Goal: Task Accomplishment & Management: Complete application form

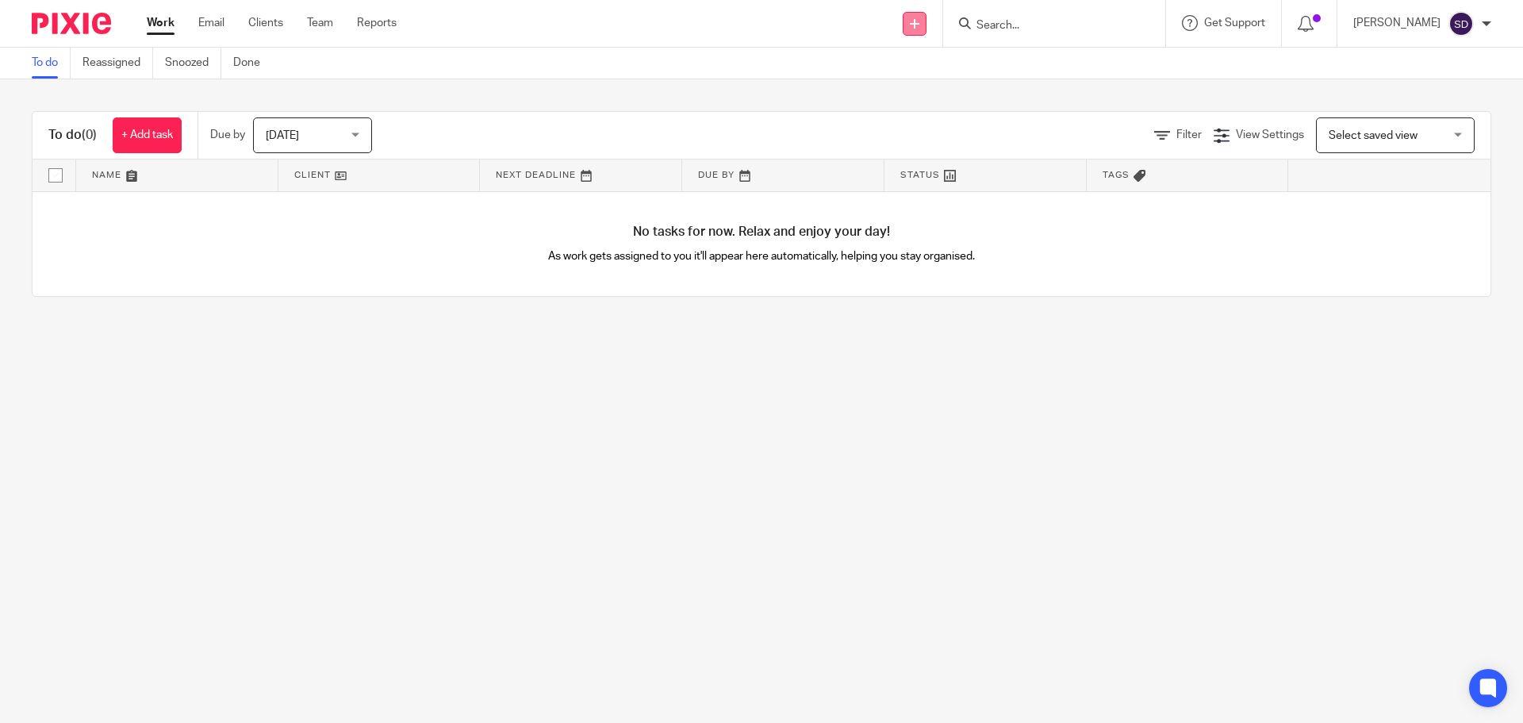
click at [926, 22] on link at bounding box center [915, 24] width 24 height 24
click at [922, 117] on link "Add client" at bounding box center [926, 120] width 98 height 23
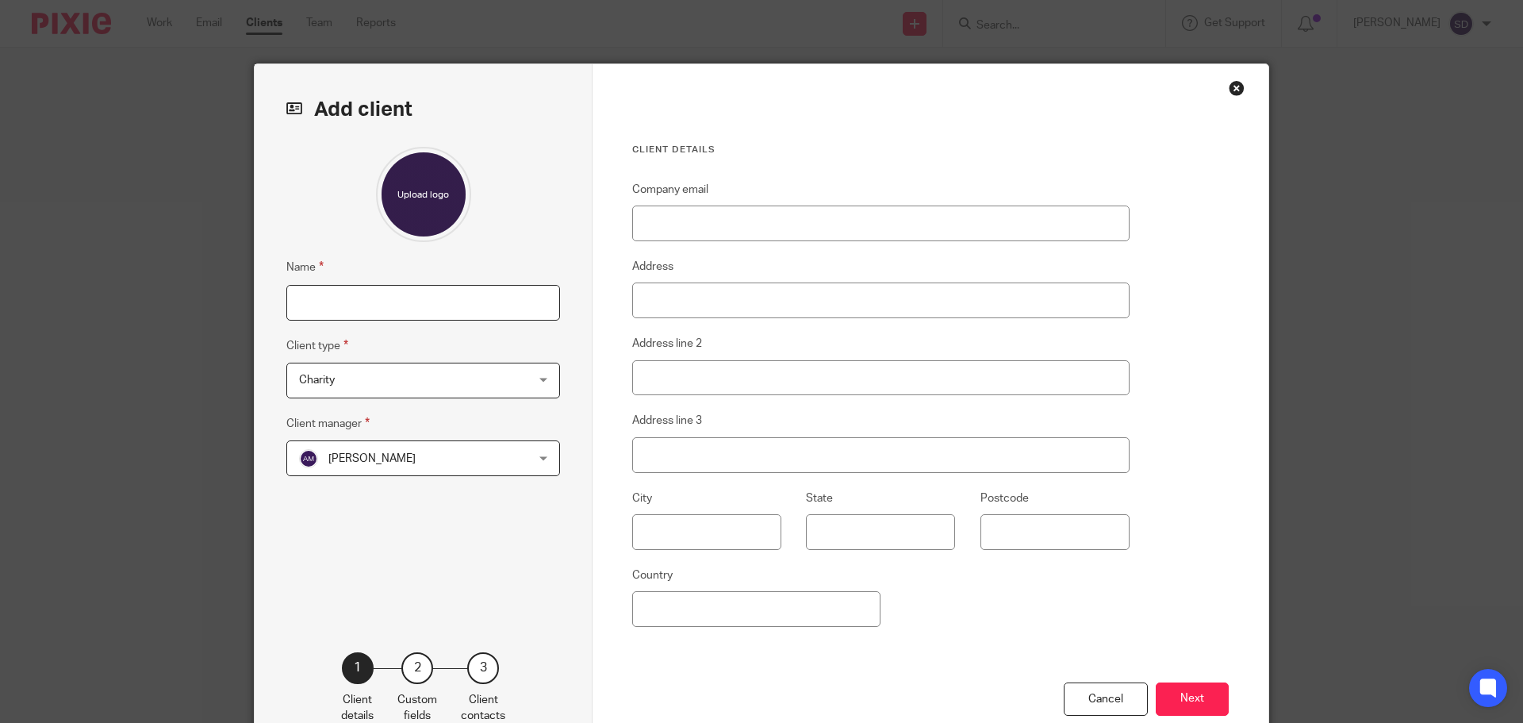
click at [360, 303] on input "Name" at bounding box center [423, 303] width 274 height 36
type input "K"
click at [416, 311] on input "Name" at bounding box center [423, 303] width 274 height 36
paste input "MAHI SOFTWARE CONSULTANCY LIMITED"
type input "MAHI SOFTWARE CONSULTANCY LIMITED"
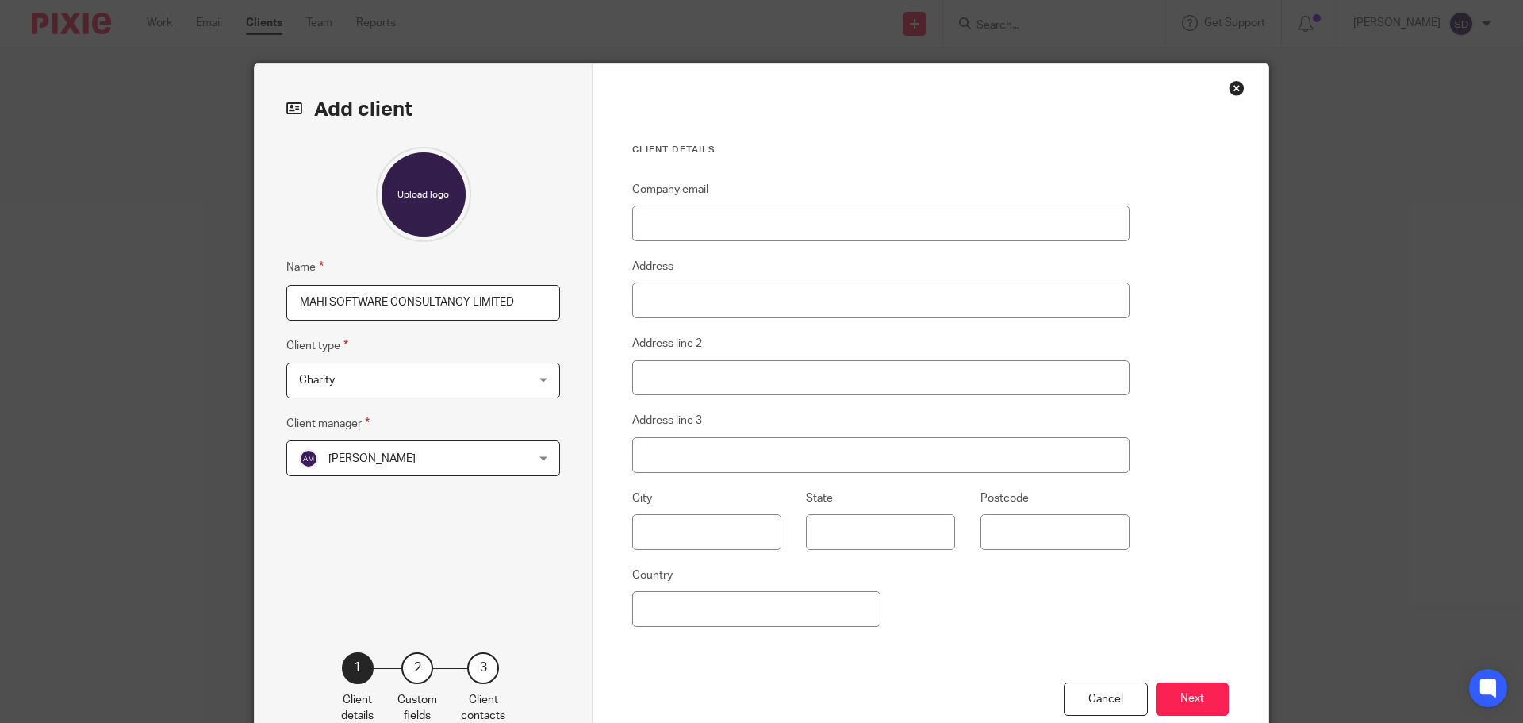
click at [351, 376] on span "Charity" at bounding box center [403, 379] width 208 height 33
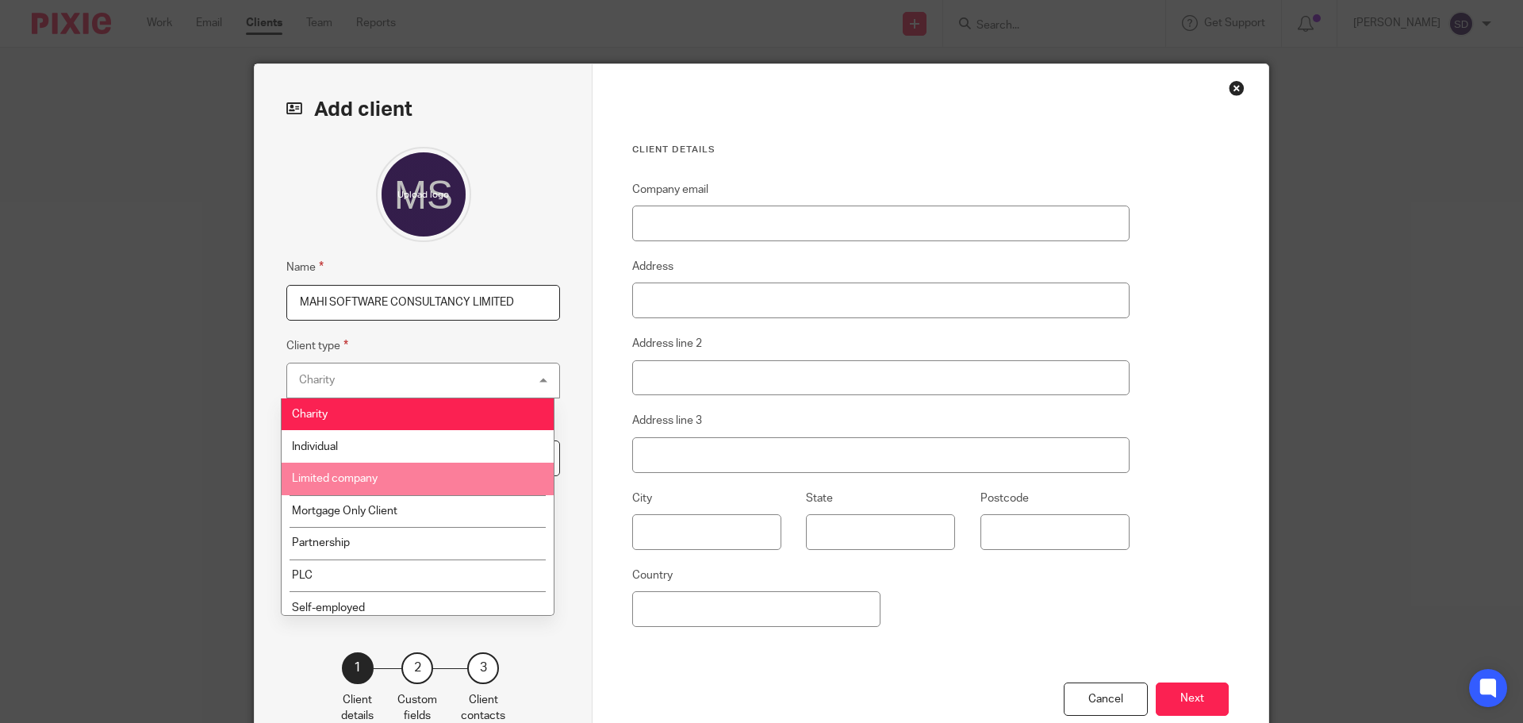
click at [389, 481] on li "Limited company" at bounding box center [418, 478] width 272 height 33
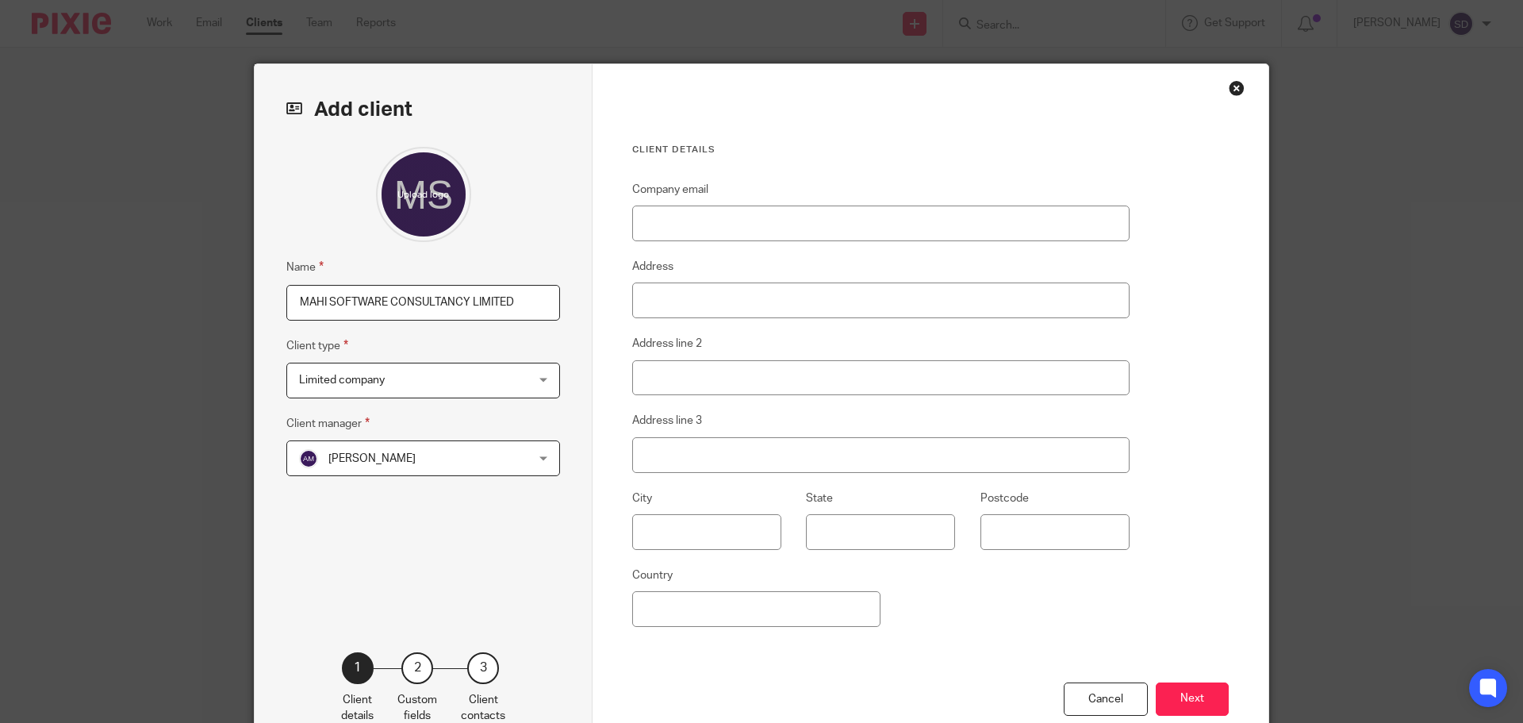
click at [435, 409] on div "Name MAHI SOFTWARE CONSULTANCY LIMITED Client type Limited company Limited comp…" at bounding box center [423, 375] width 274 height 457
click at [380, 467] on span "[PERSON_NAME]" at bounding box center [403, 457] width 208 height 33
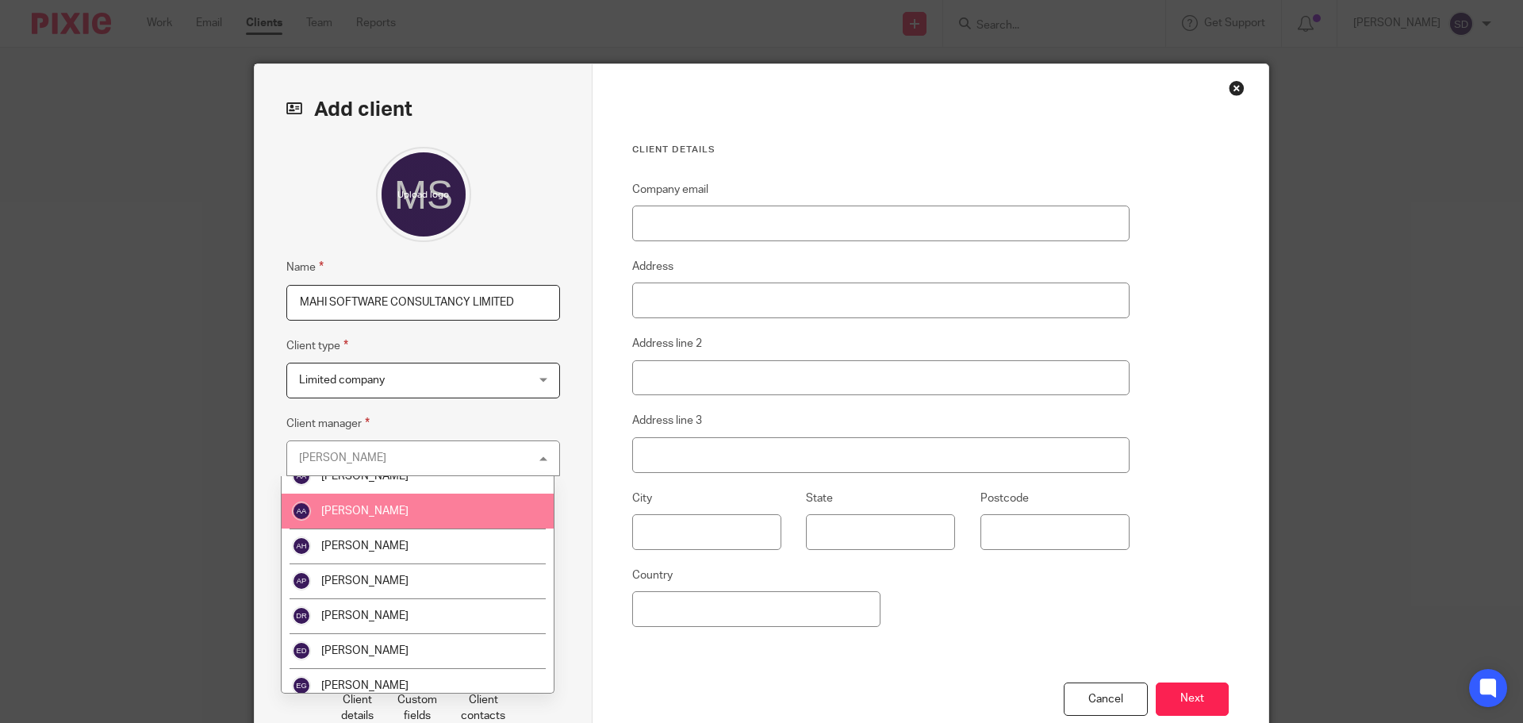
scroll to position [159, 0]
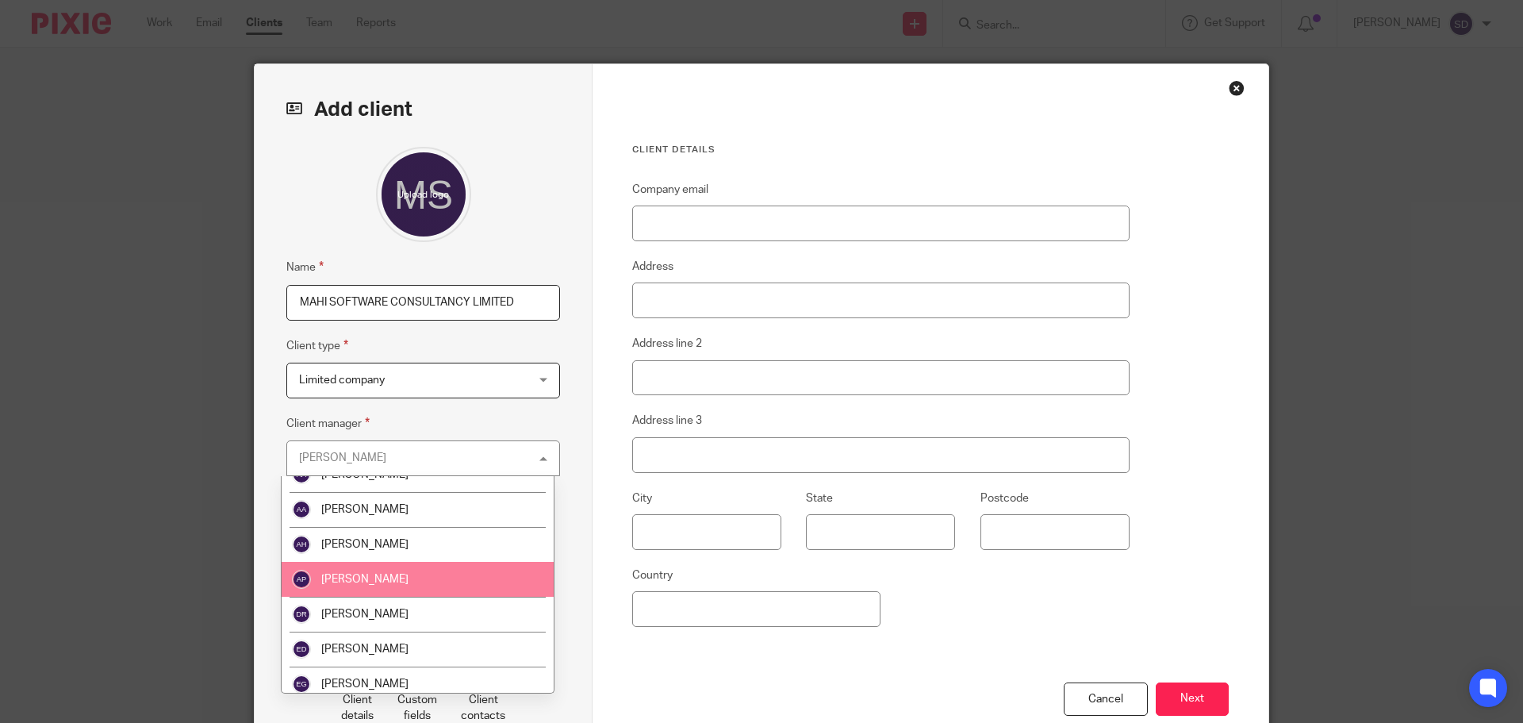
click at [347, 579] on span "[PERSON_NAME]" at bounding box center [364, 579] width 87 height 11
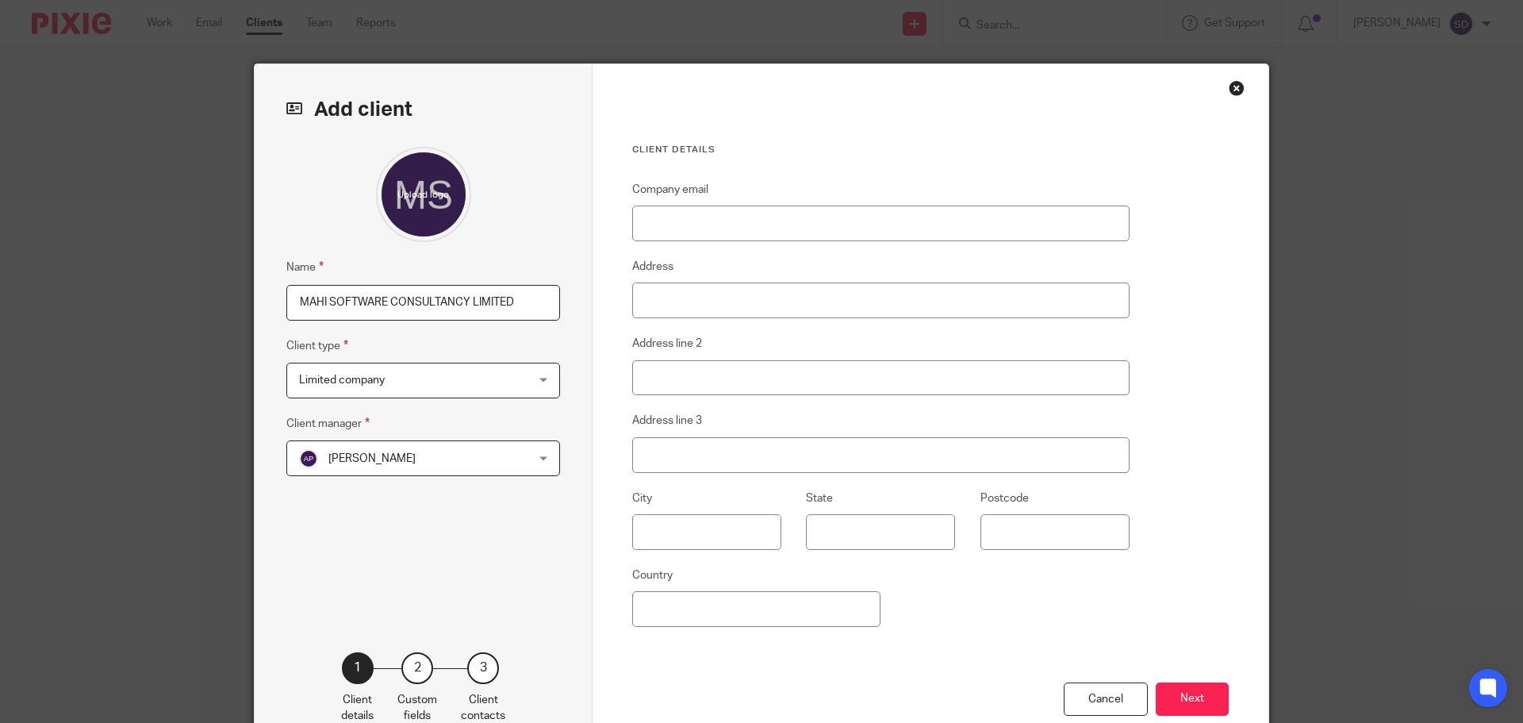
click at [393, 526] on div "Name MAHI SOFTWARE CONSULTANCY LIMITED Client type Limited company Limited comp…" at bounding box center [423, 375] width 274 height 457
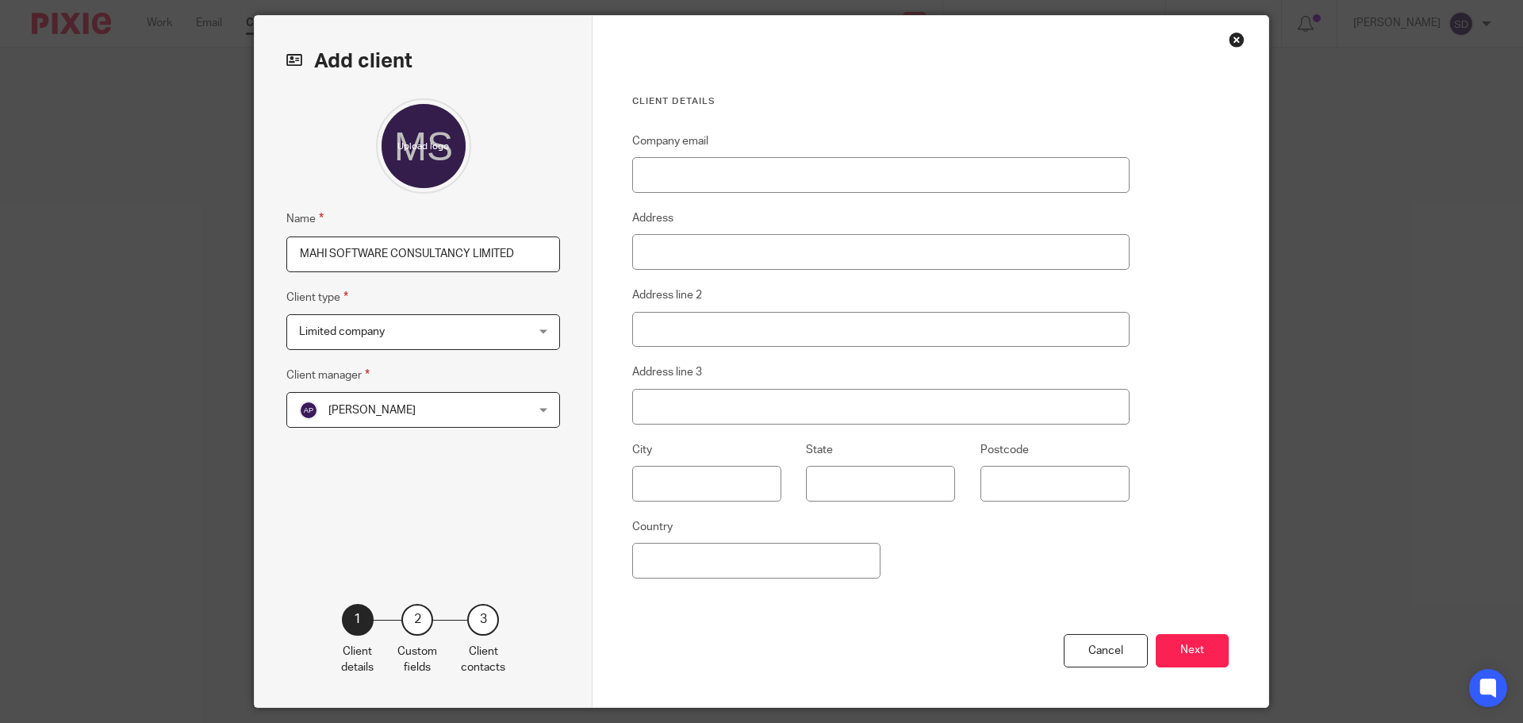
scroll to position [0, 0]
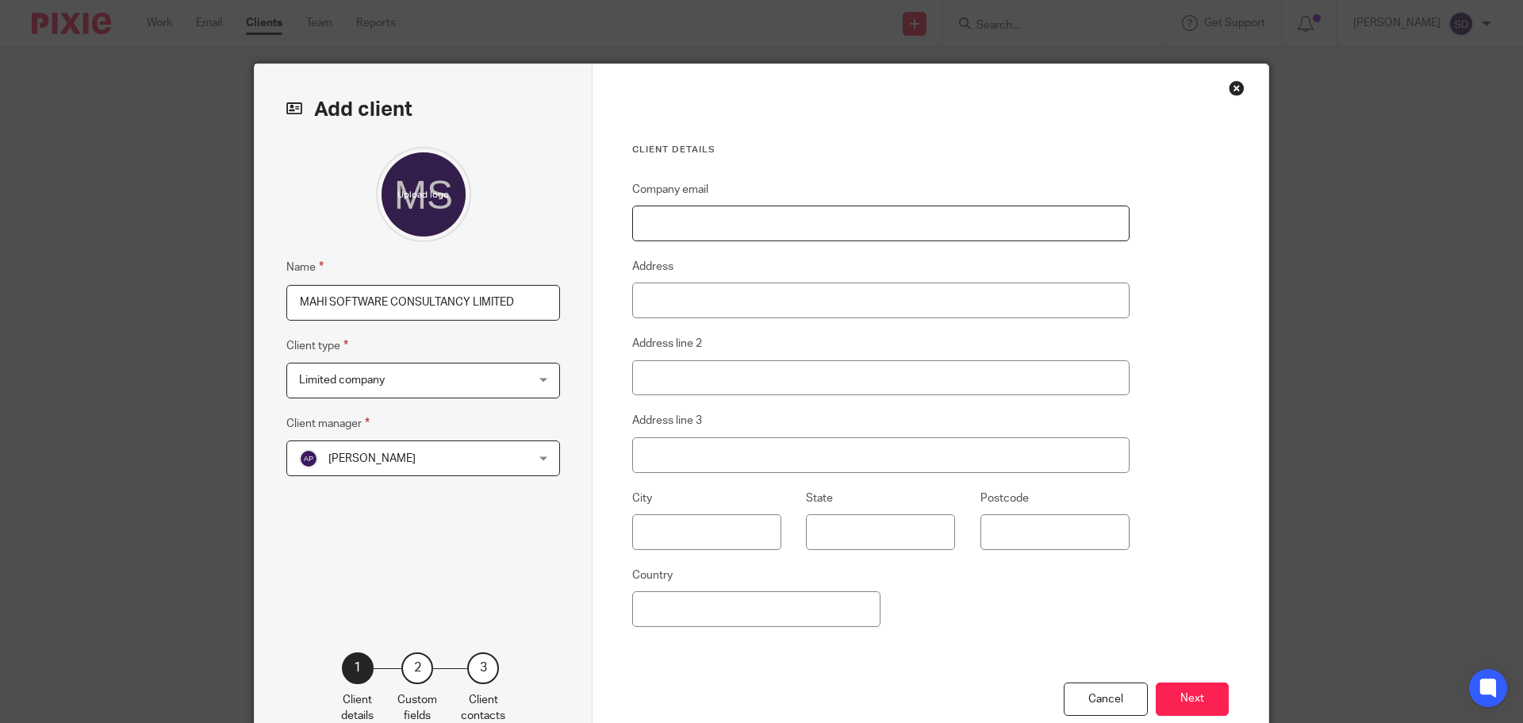
click at [713, 221] on input "Company email" at bounding box center [880, 223] width 497 height 36
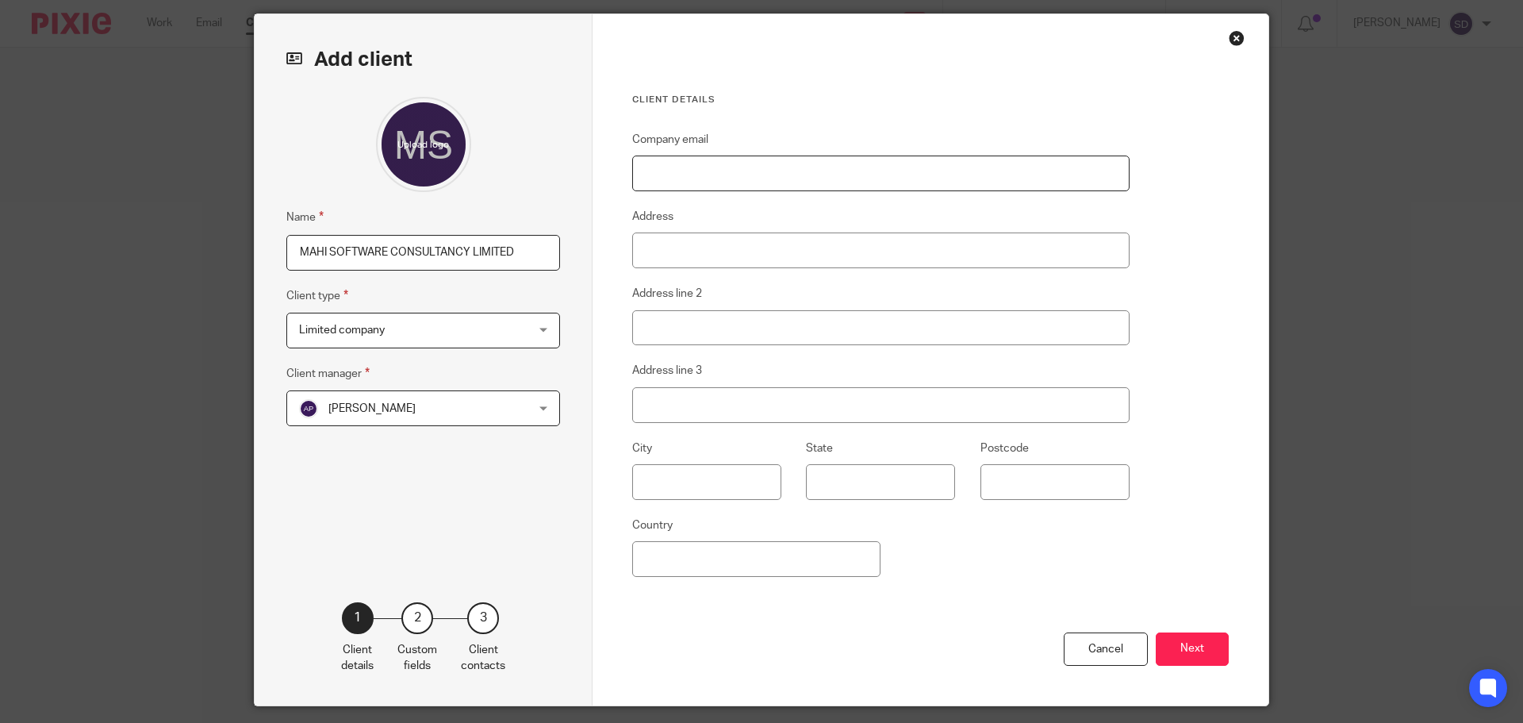
scroll to position [97, 0]
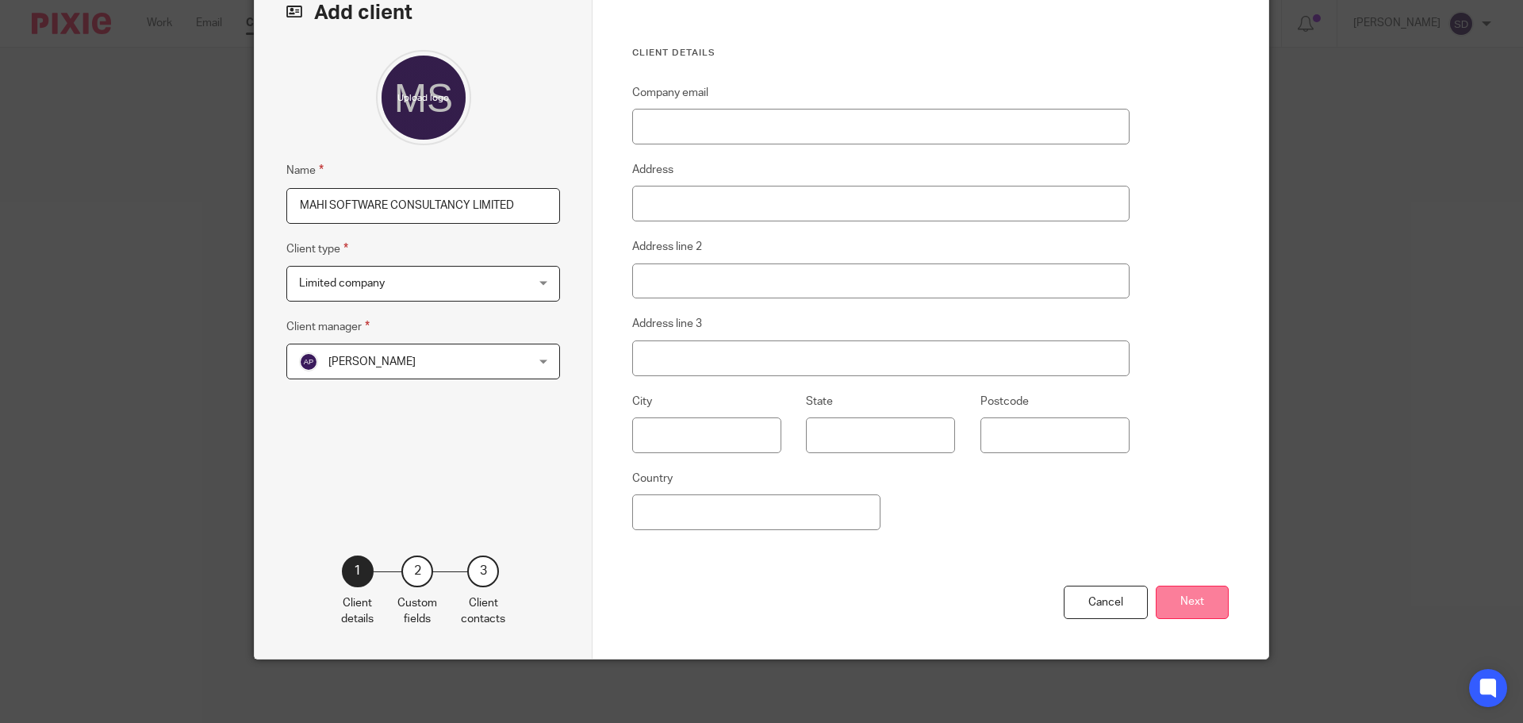
click at [1195, 609] on button "Next" at bounding box center [1192, 602] width 73 height 34
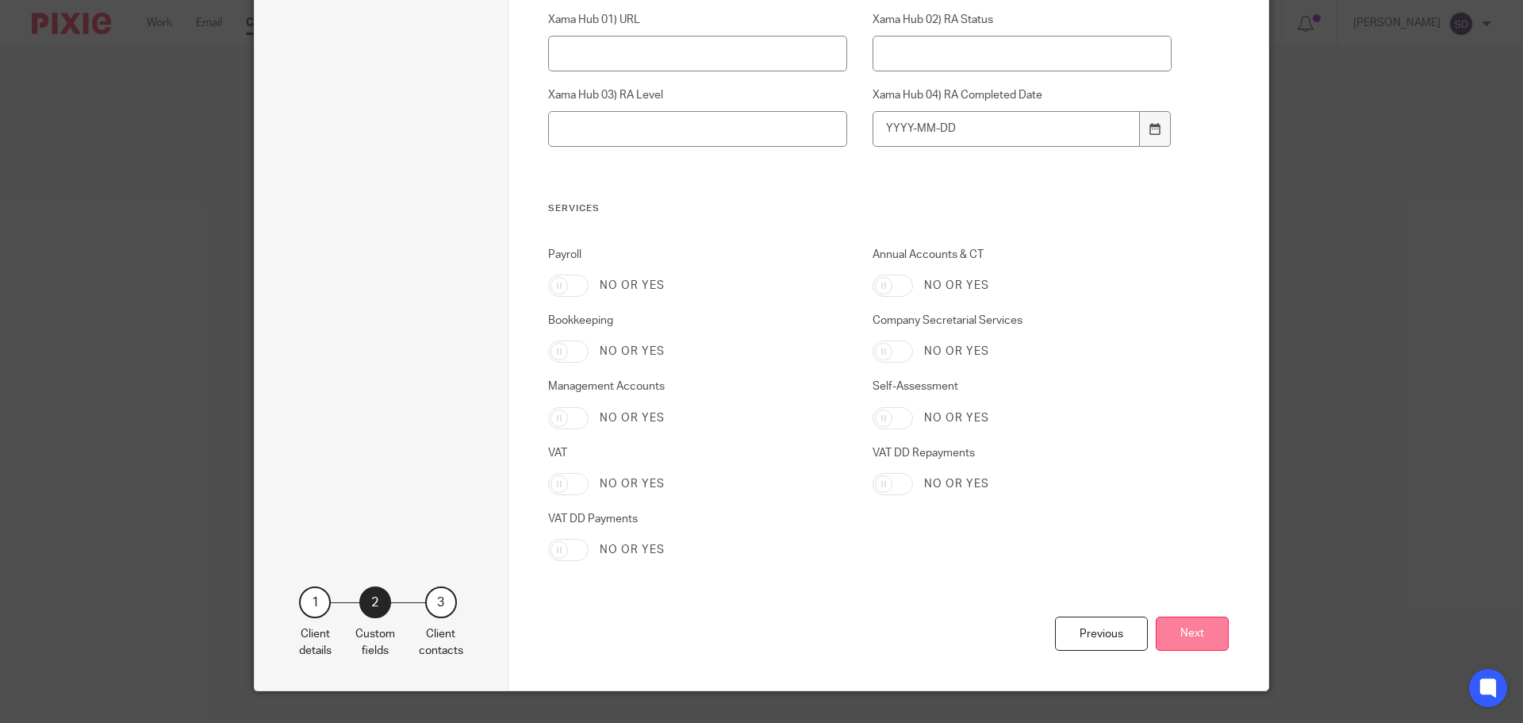
scroll to position [1398, 0]
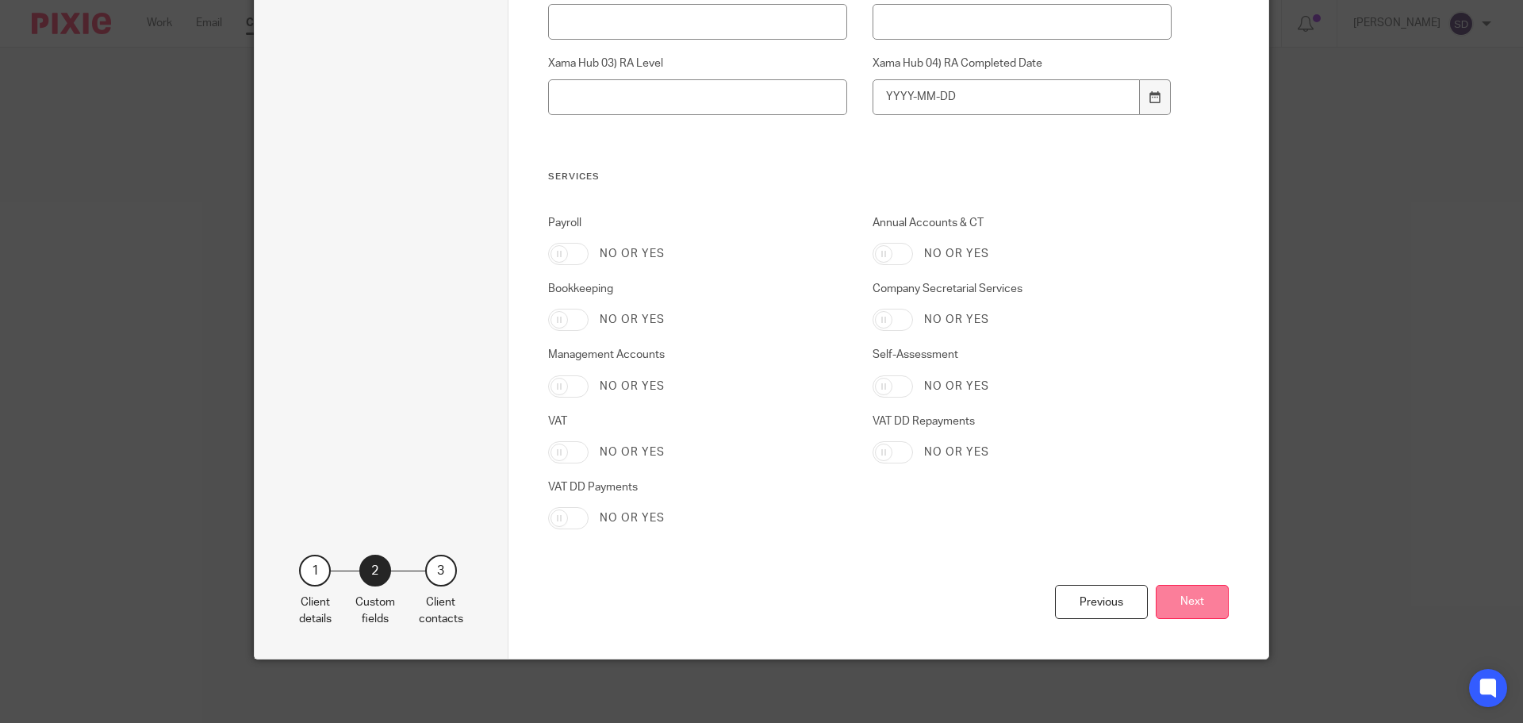
click at [1177, 607] on button "Next" at bounding box center [1192, 602] width 73 height 34
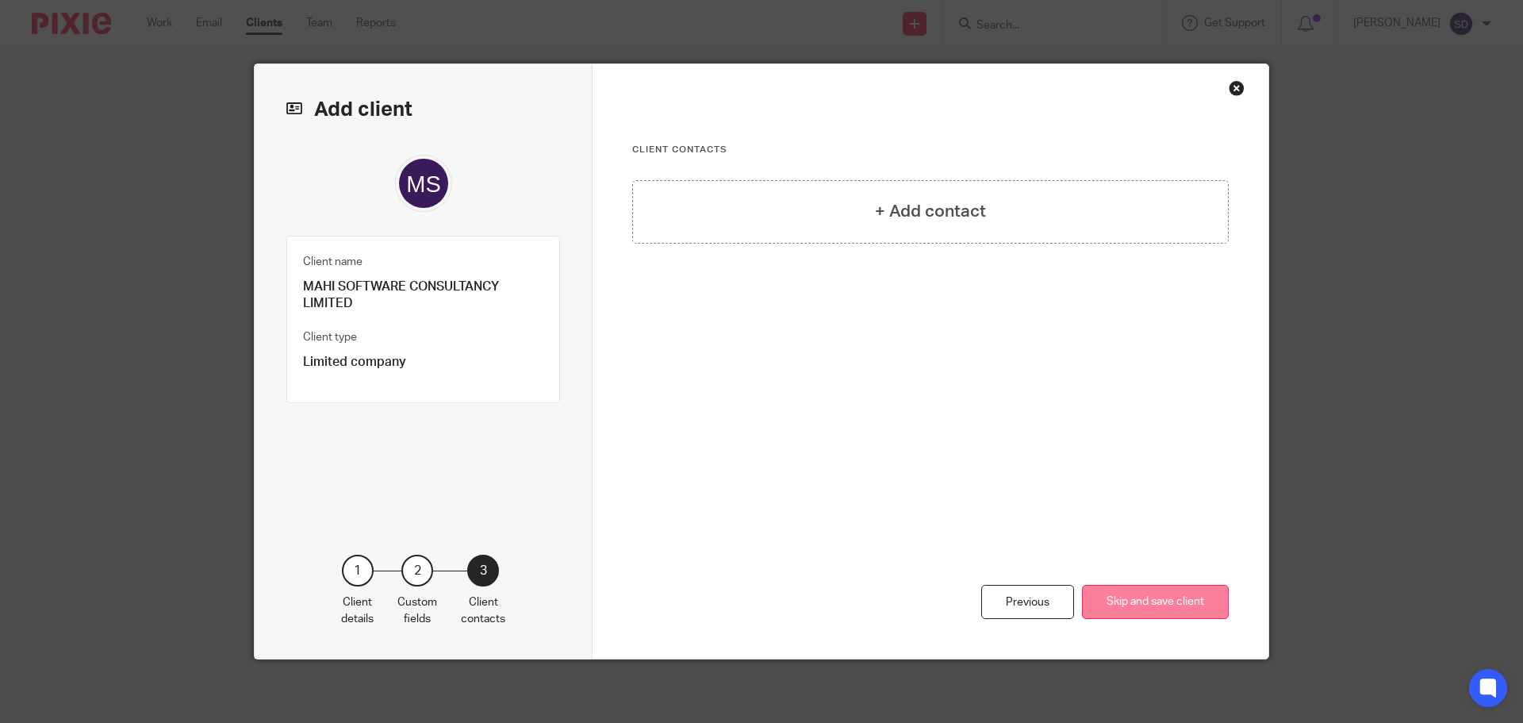
scroll to position [0, 0]
click at [1154, 605] on button "Skip and save client" at bounding box center [1155, 602] width 147 height 34
click at [867, 205] on div "+ Add contact" at bounding box center [930, 211] width 597 height 63
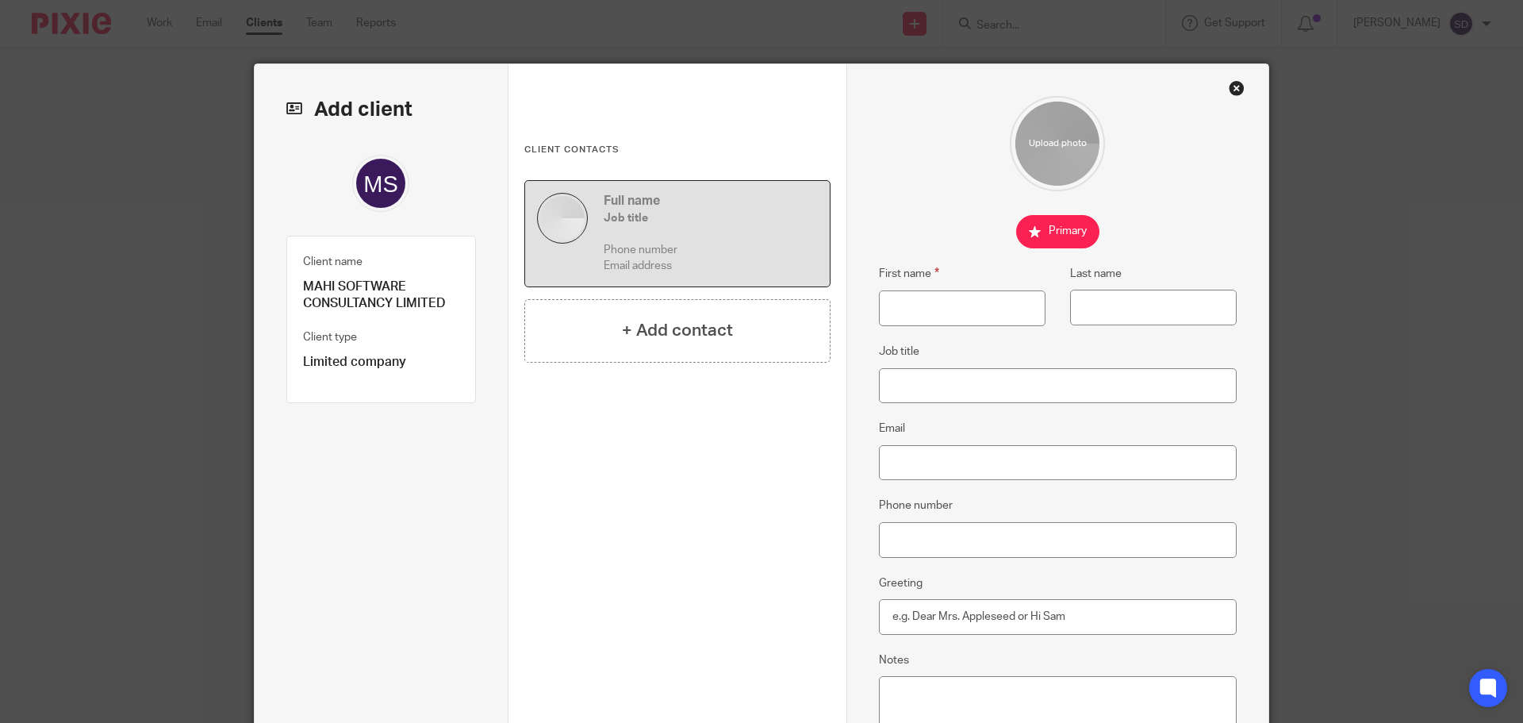
scroll to position [214, 0]
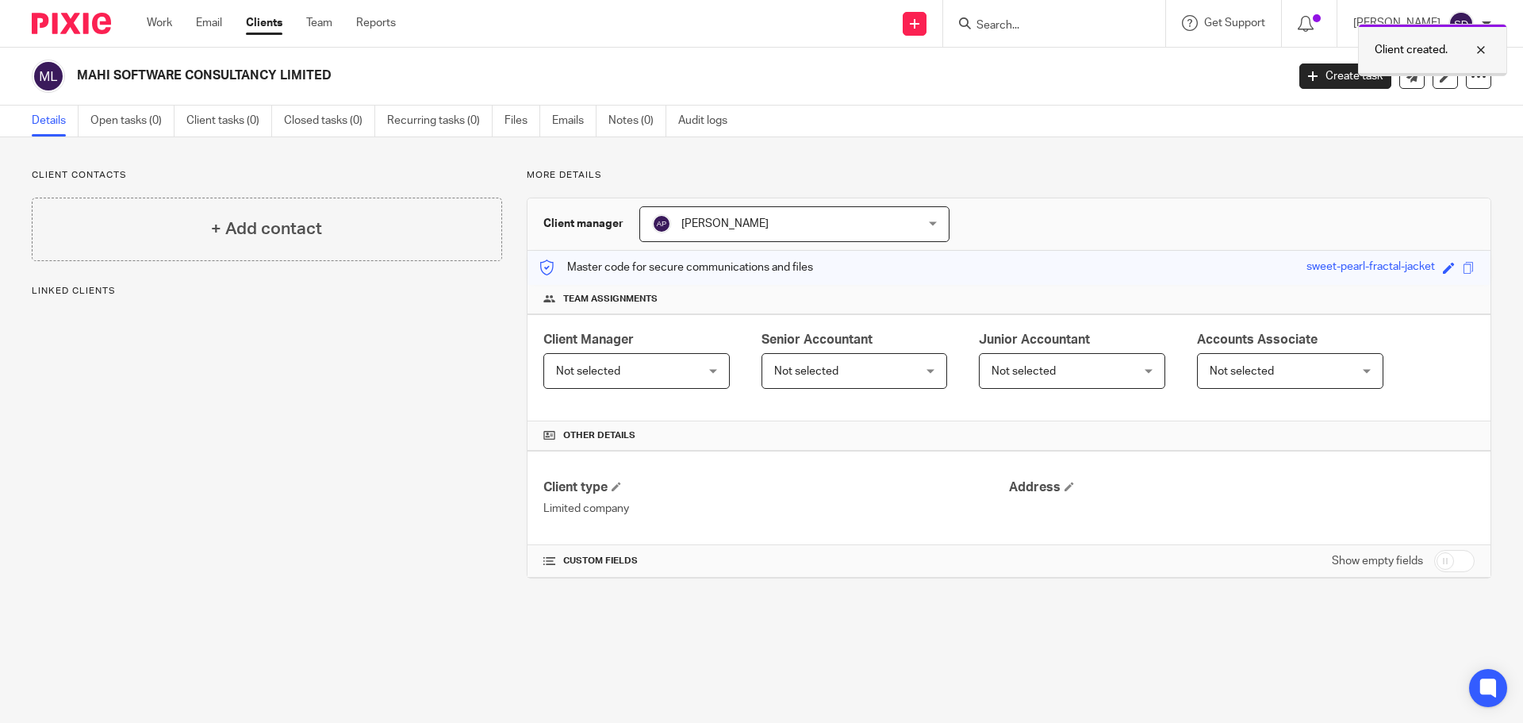
click at [1480, 52] on div at bounding box center [1469, 49] width 43 height 19
click at [1471, 82] on icon at bounding box center [1479, 76] width 16 height 16
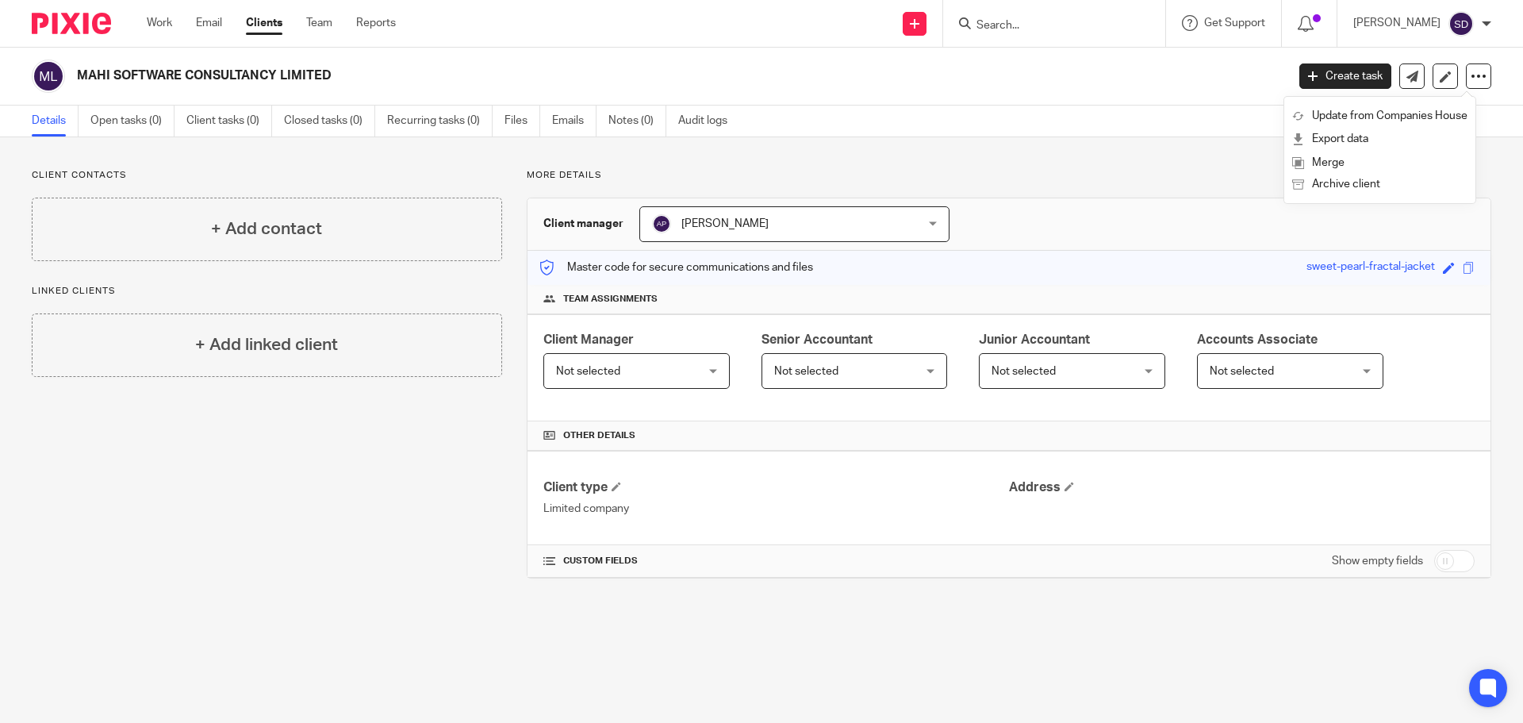
click at [1444, 566] on input "checkbox" at bounding box center [1454, 561] width 40 height 22
checkbox input "true"
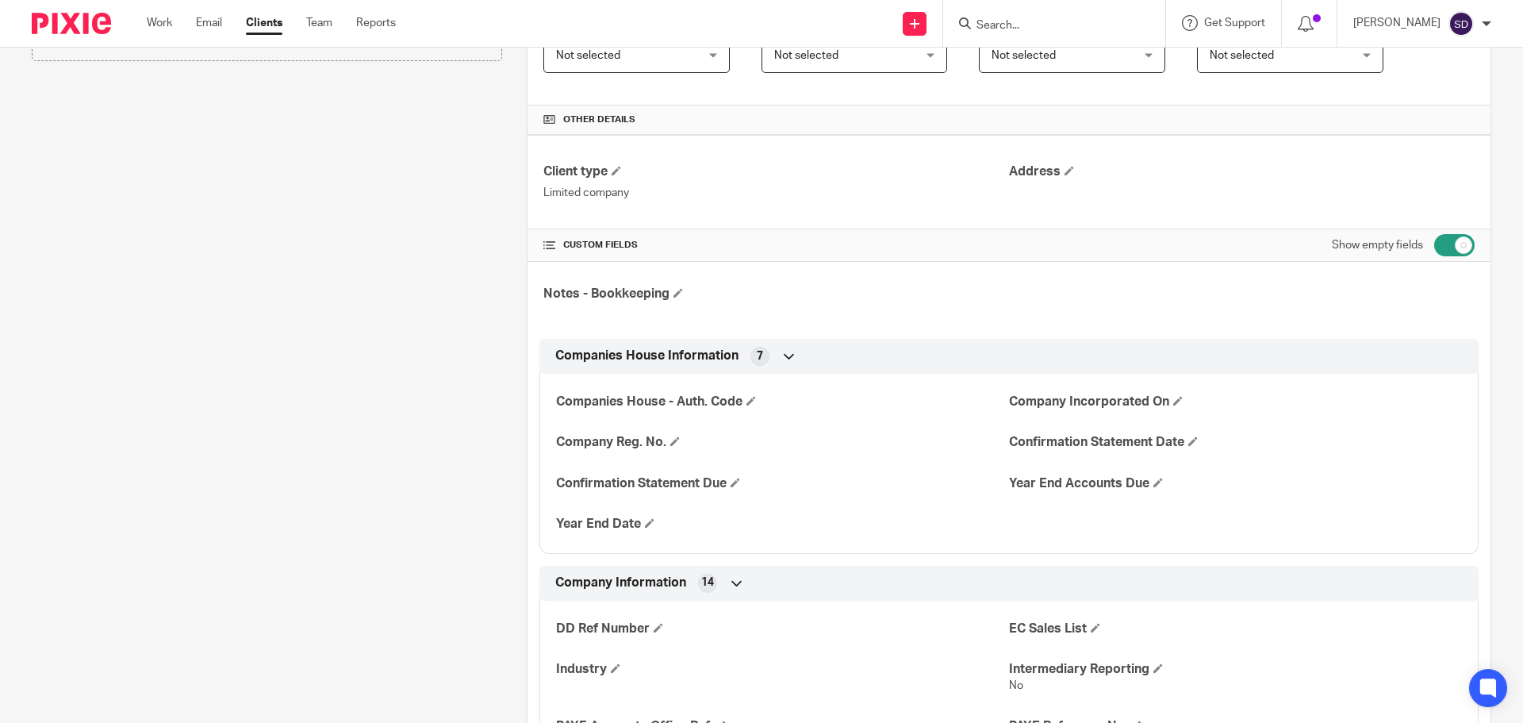
scroll to position [317, 0]
click at [678, 442] on h4 "Company Reg. No." at bounding box center [782, 440] width 453 height 17
click at [674, 439] on span at bounding box center [675, 440] width 10 height 10
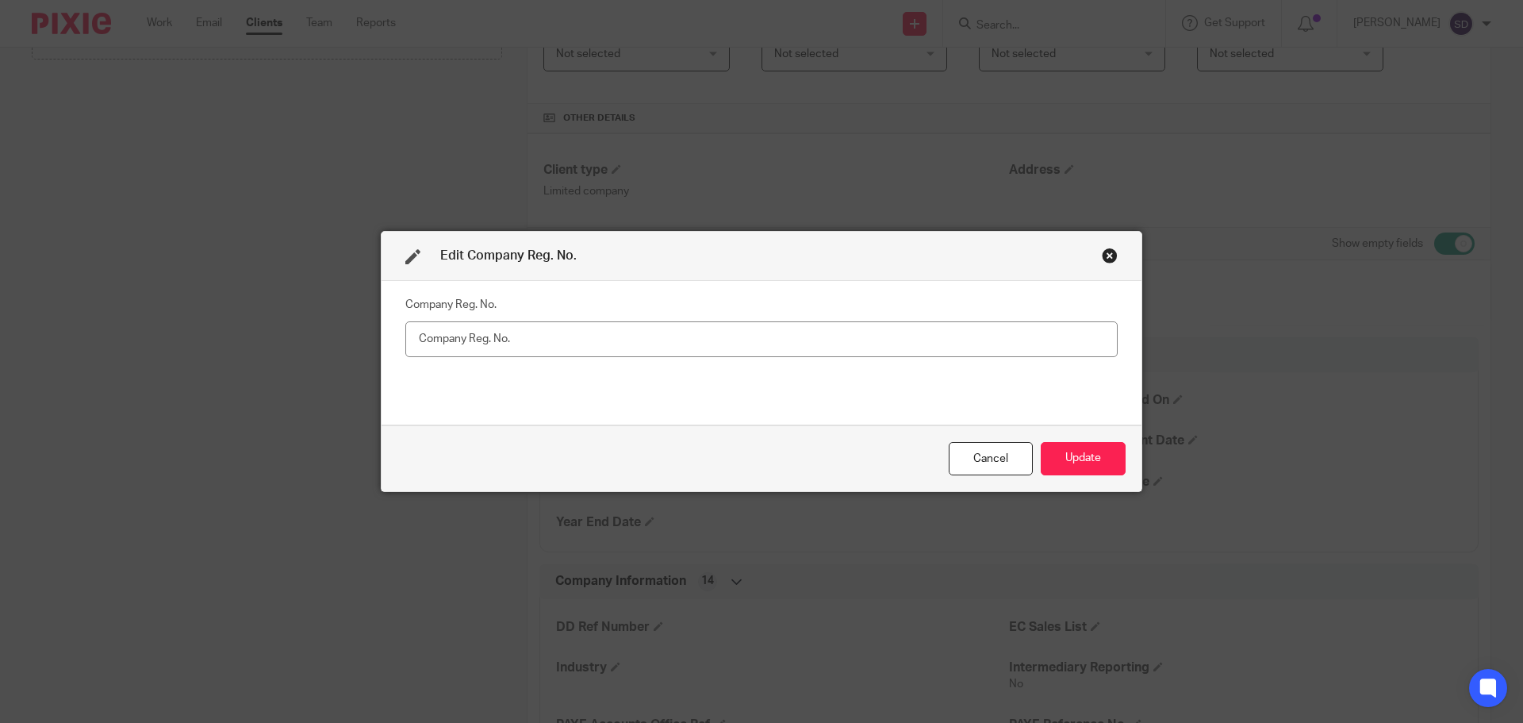
click at [473, 343] on input "text" at bounding box center [761, 339] width 712 height 36
type input "16767082"
click at [1088, 464] on button "Update" at bounding box center [1083, 459] width 85 height 34
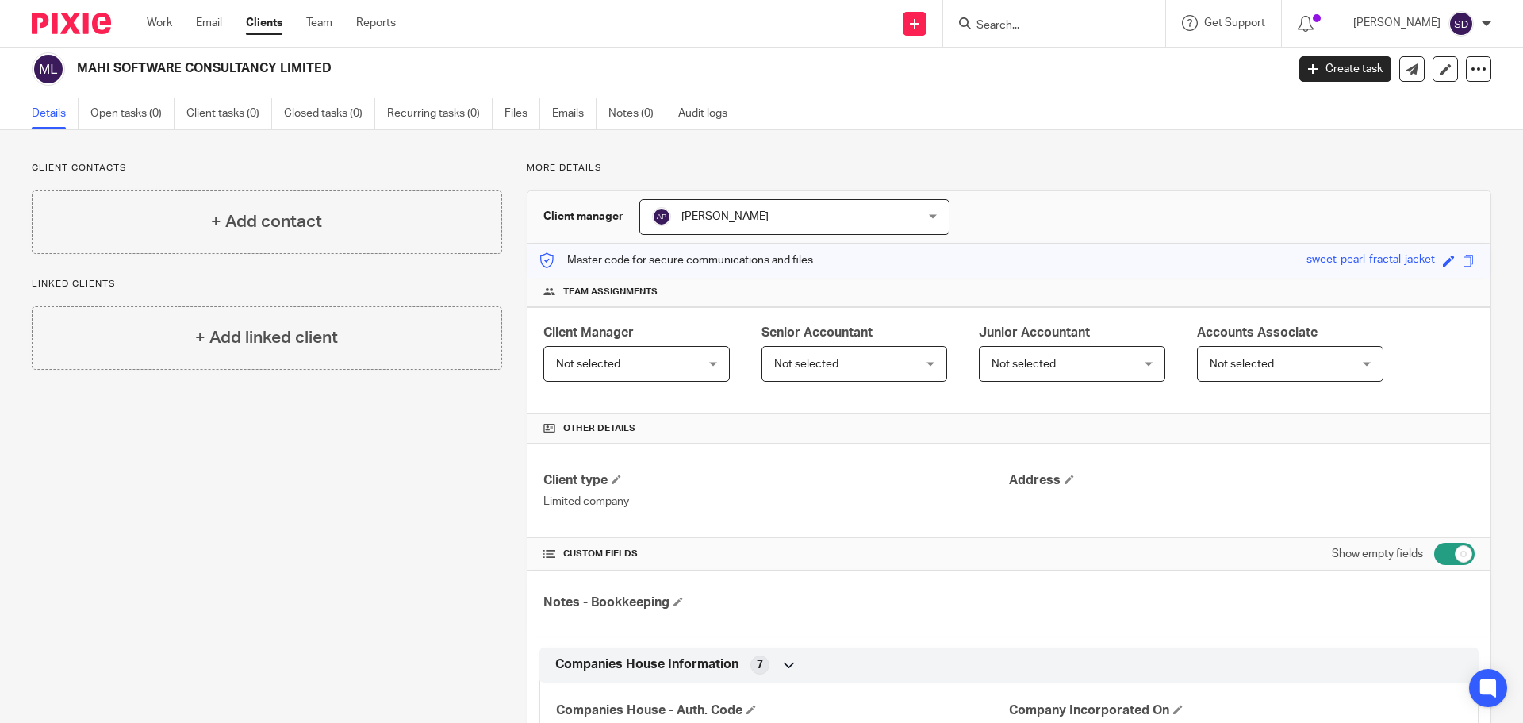
scroll to position [0, 0]
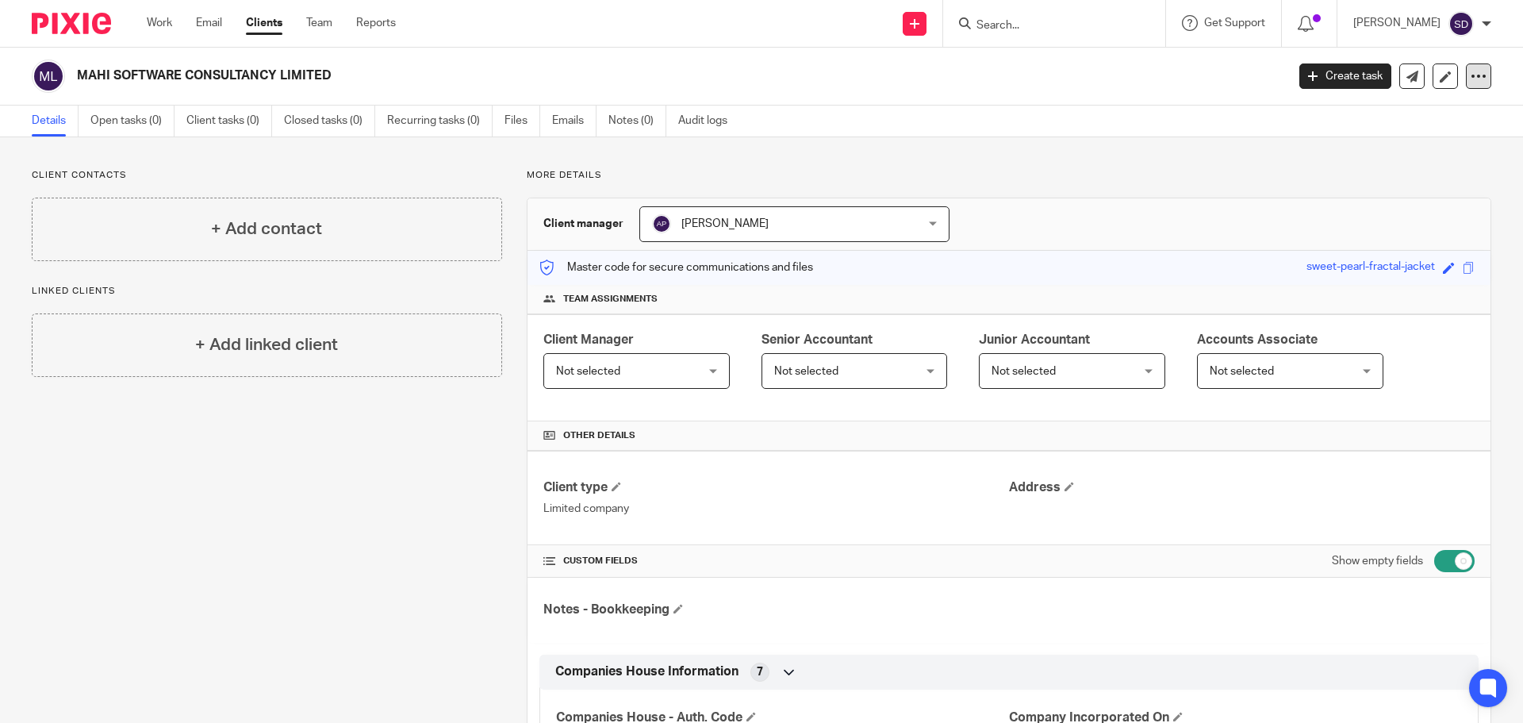
click at [1475, 78] on div at bounding box center [1478, 75] width 25 height 25
click at [1350, 117] on link "Update from Companies House" at bounding box center [1379, 116] width 175 height 23
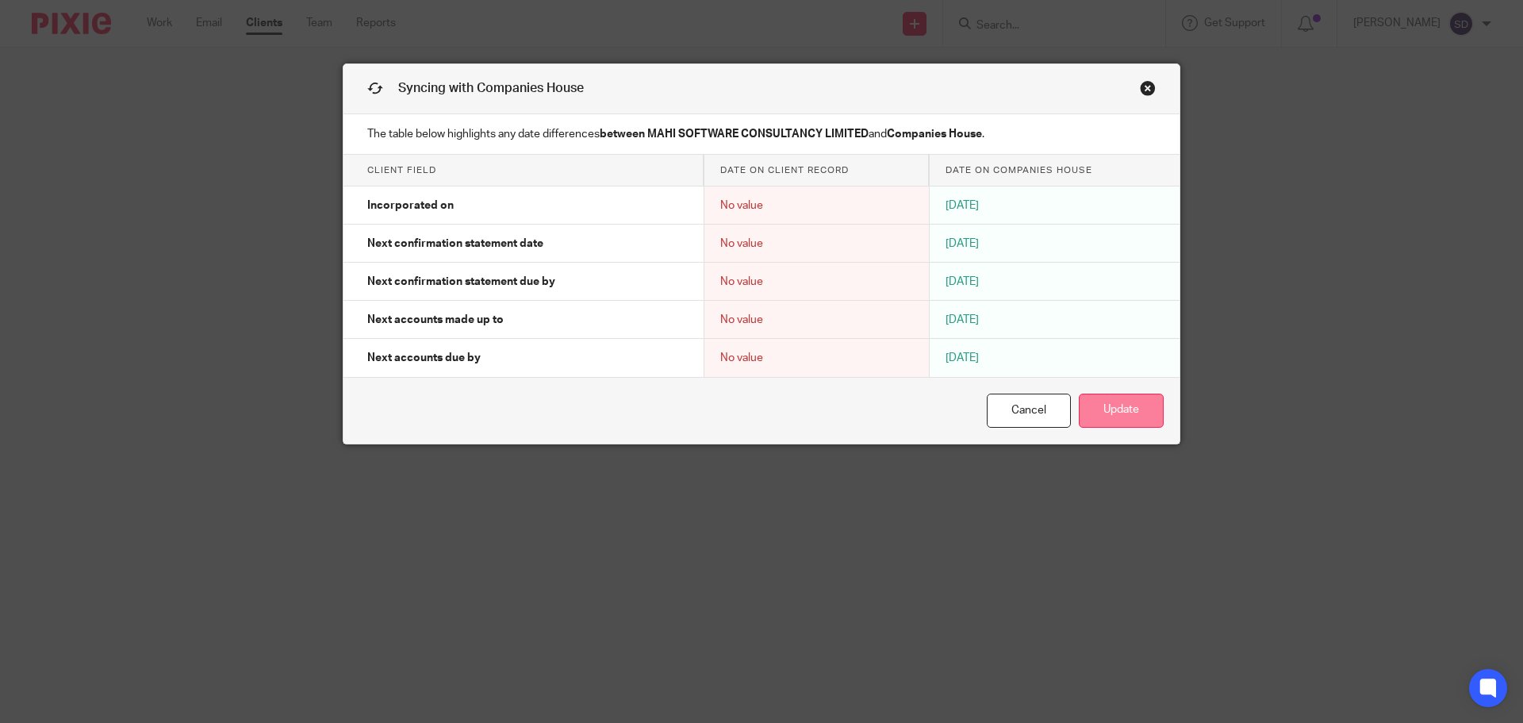
click at [1116, 406] on button "Update" at bounding box center [1121, 410] width 85 height 34
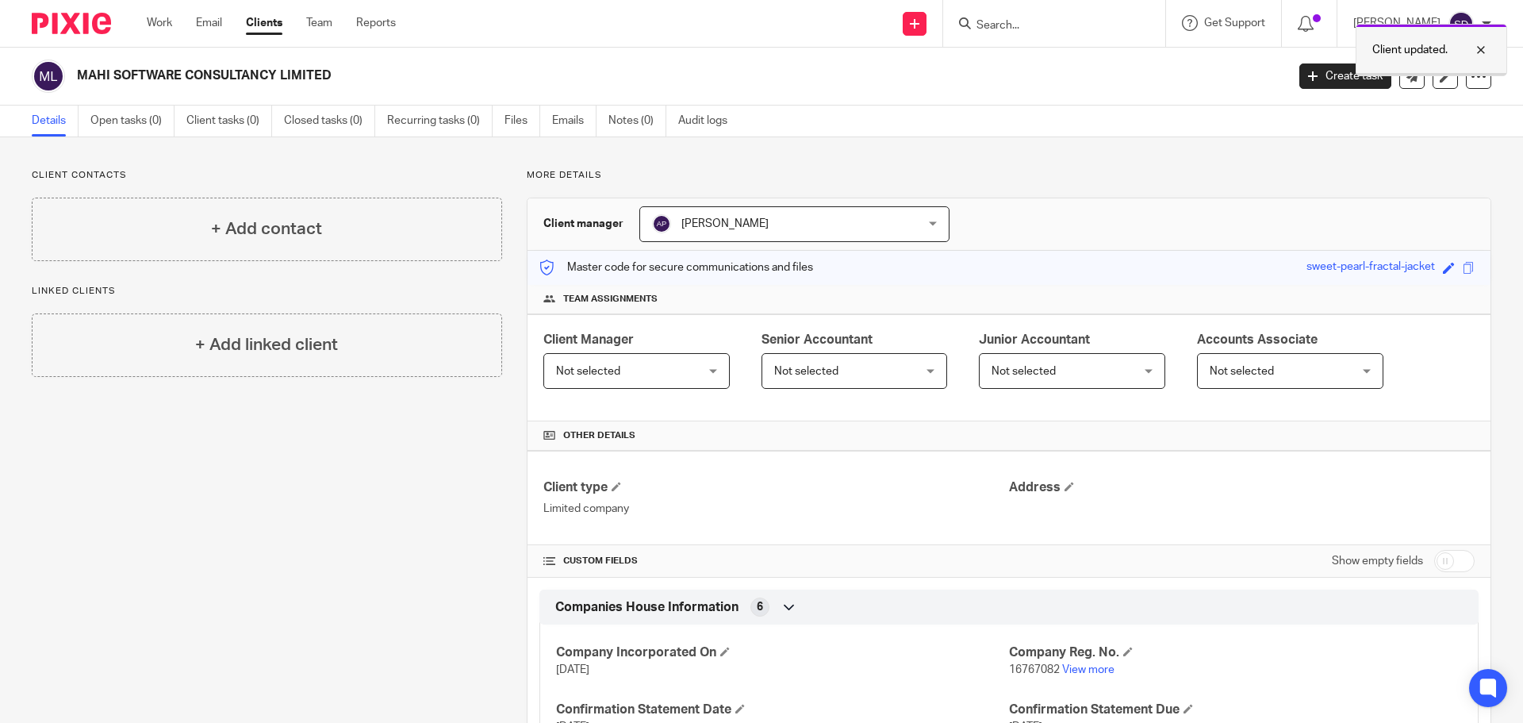
click at [1488, 56] on div at bounding box center [1469, 49] width 43 height 19
click at [1440, 81] on icon at bounding box center [1446, 77] width 12 height 12
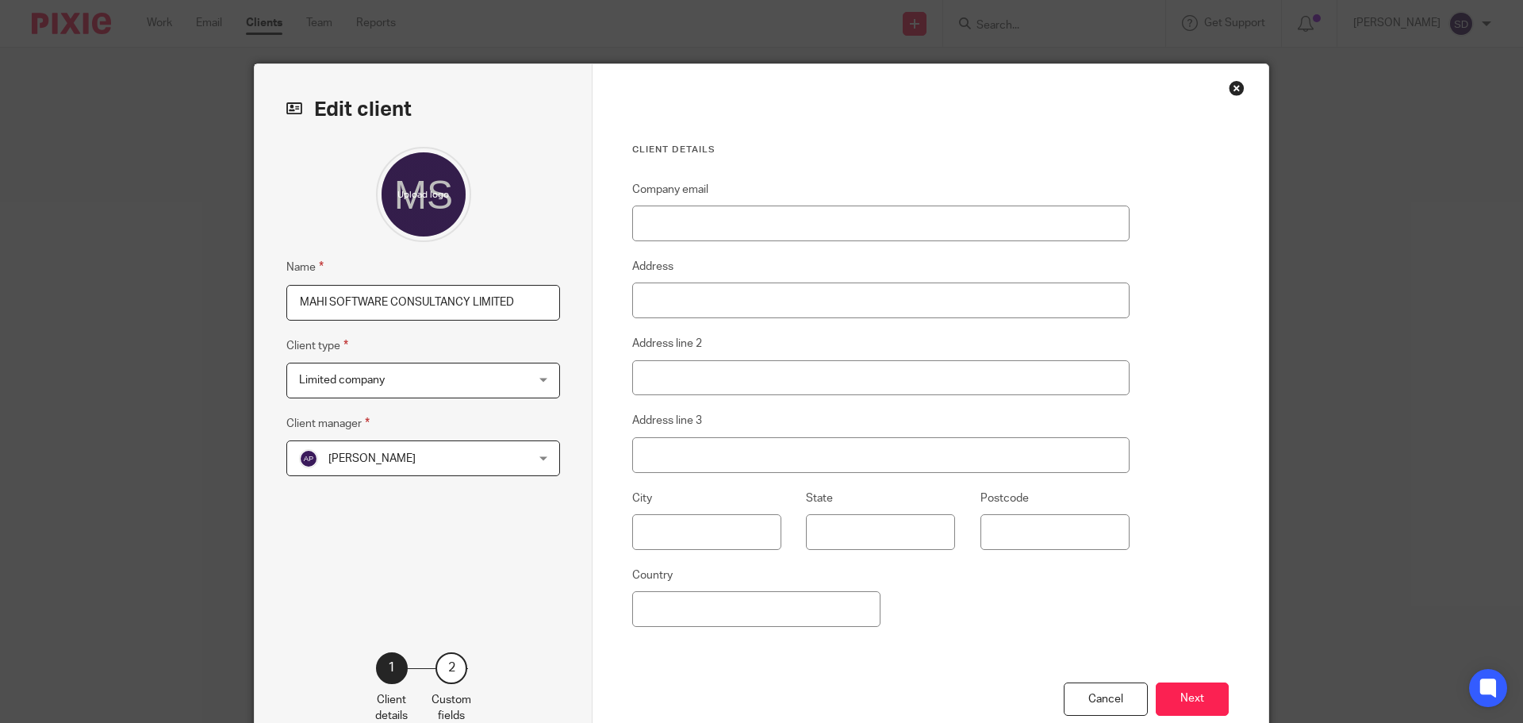
click at [1231, 87] on div "Close this dialog window" at bounding box center [1237, 88] width 16 height 16
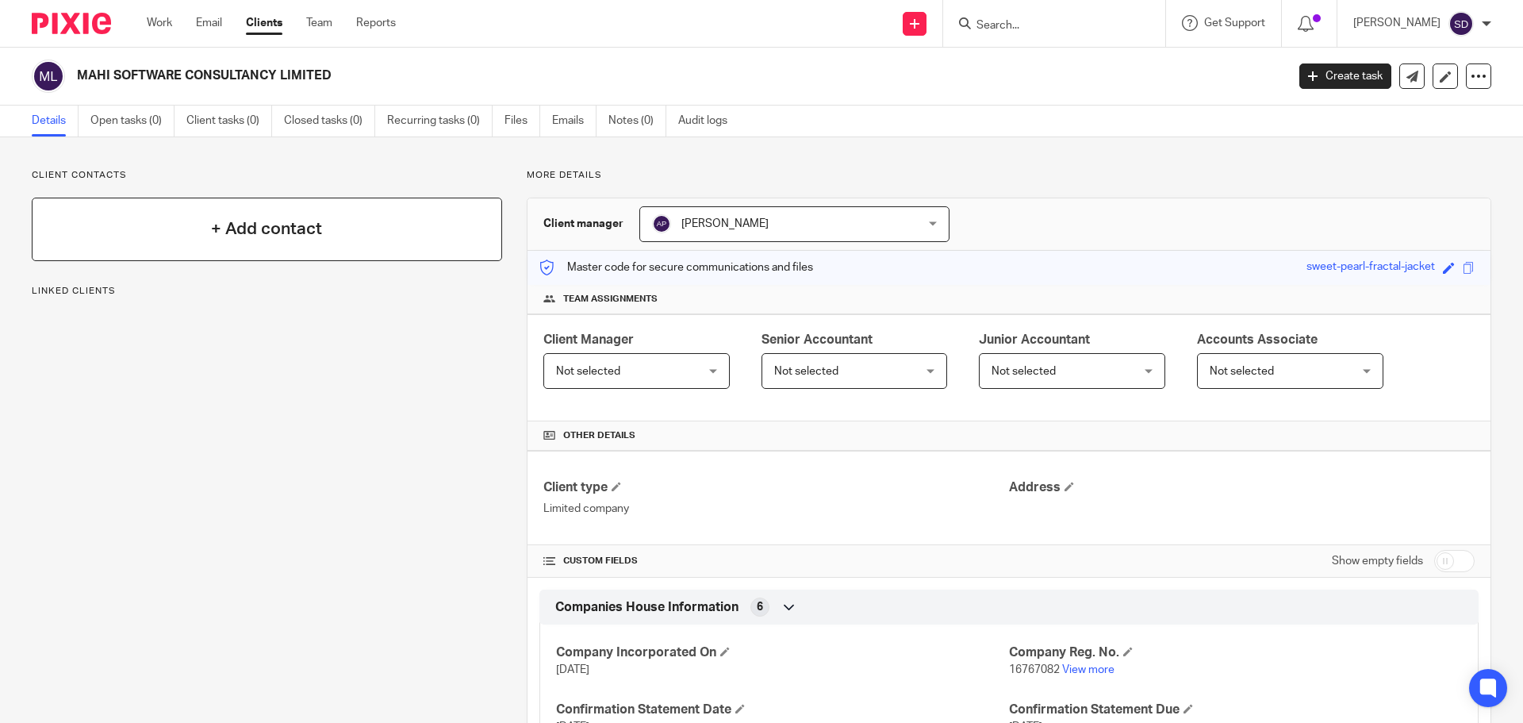
click at [218, 237] on h4 "+ Add contact" at bounding box center [266, 229] width 111 height 25
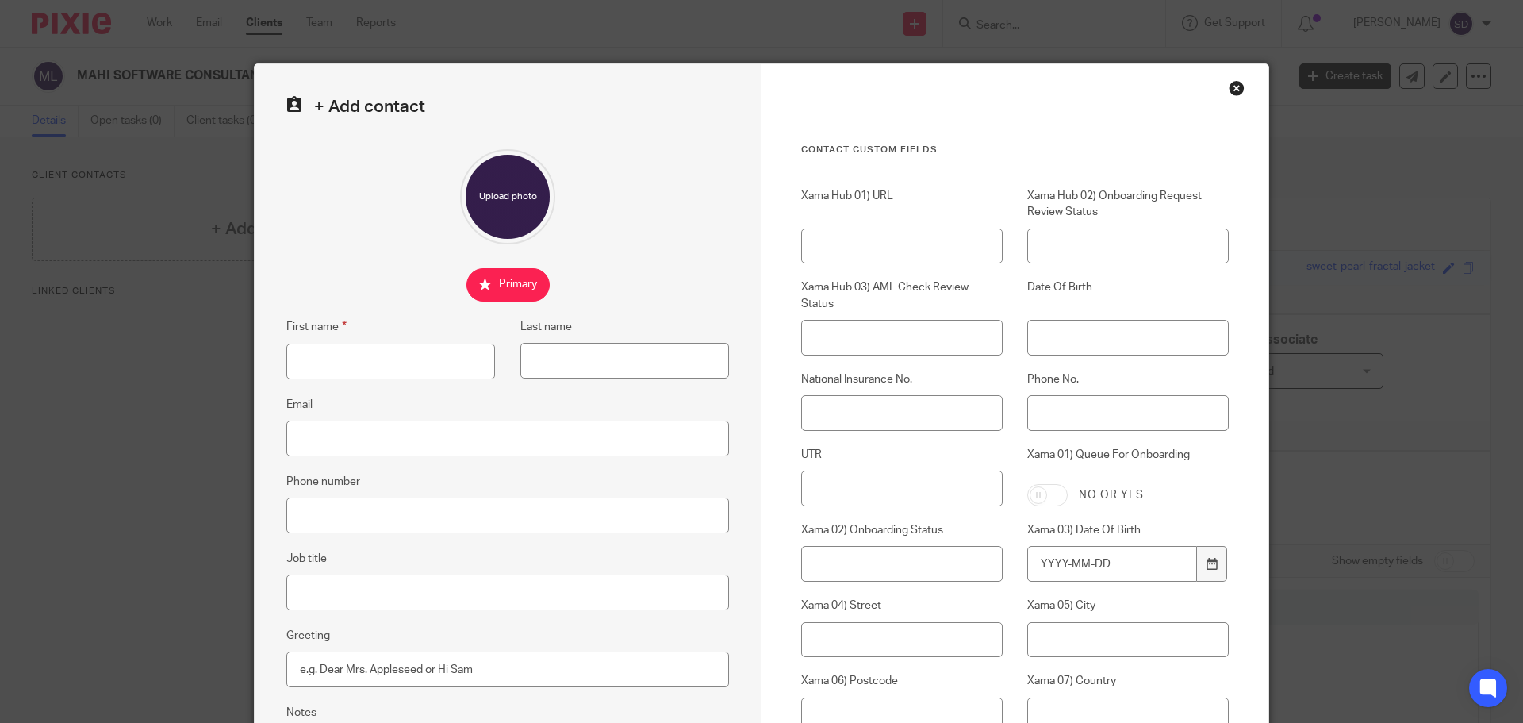
click at [1233, 86] on div "Close this dialog window" at bounding box center [1237, 88] width 16 height 16
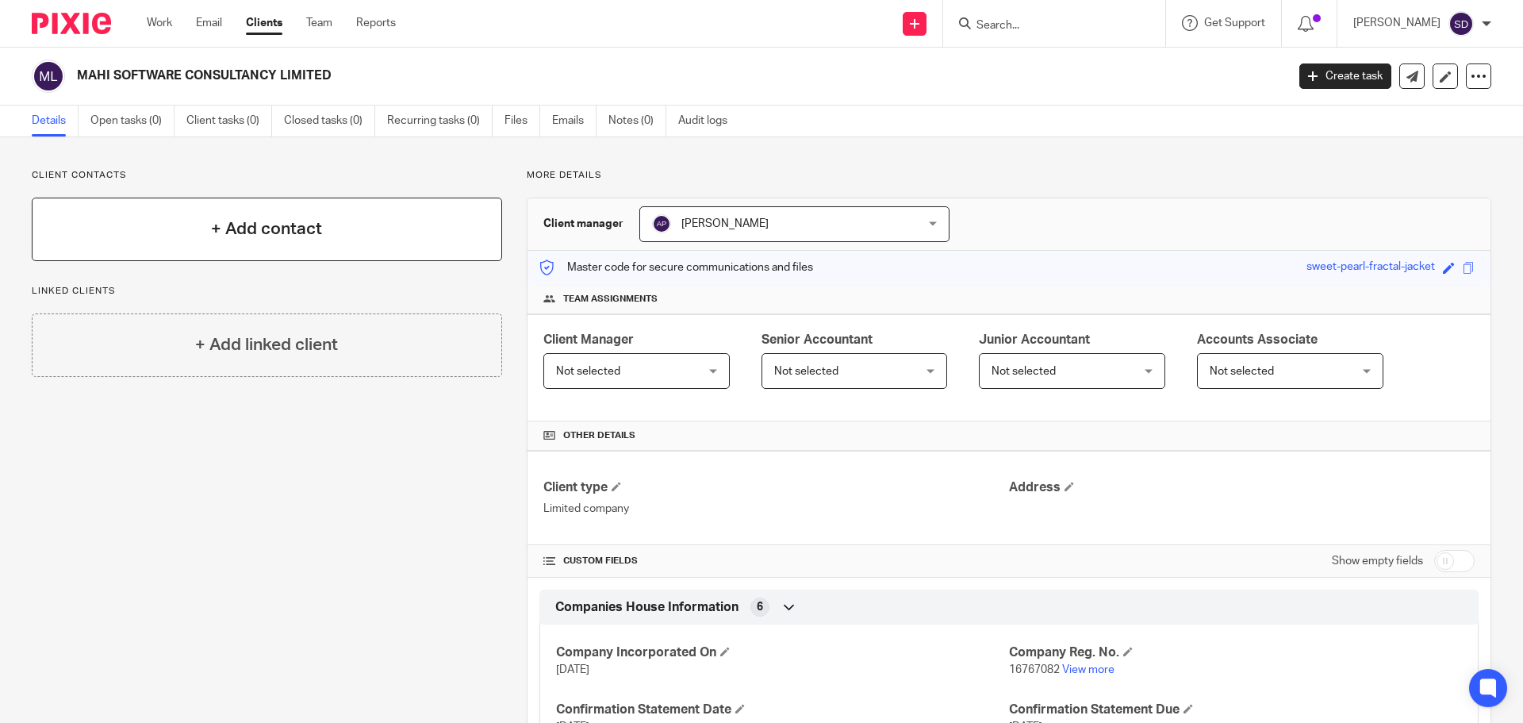
click at [312, 214] on div "+ Add contact" at bounding box center [267, 229] width 470 height 63
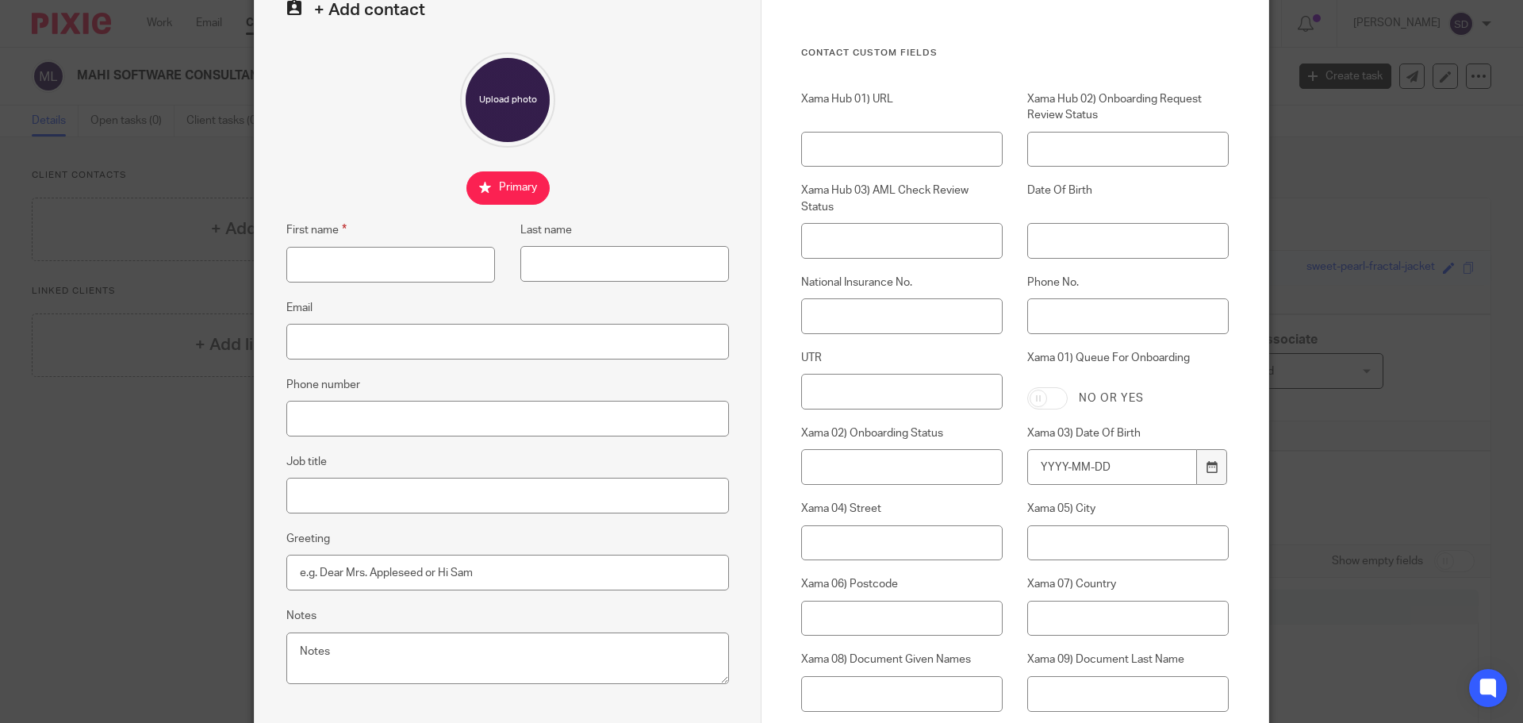
scroll to position [79, 0]
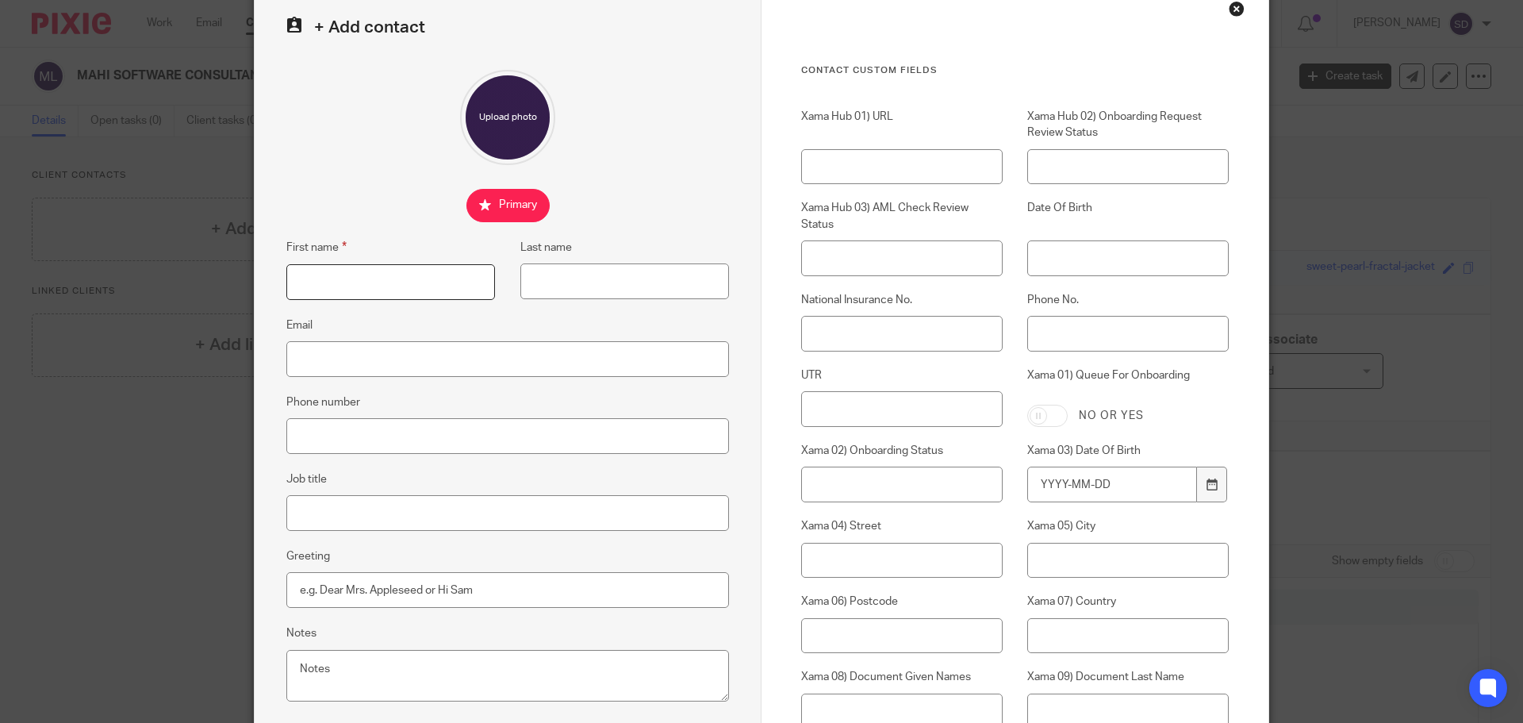
click at [314, 286] on input "First name" at bounding box center [390, 282] width 209 height 36
type input "Kiran Kumar"
click at [560, 280] on input "Last name" at bounding box center [624, 281] width 209 height 36
paste input "[PERSON_NAME]"
type input "[PERSON_NAME]"
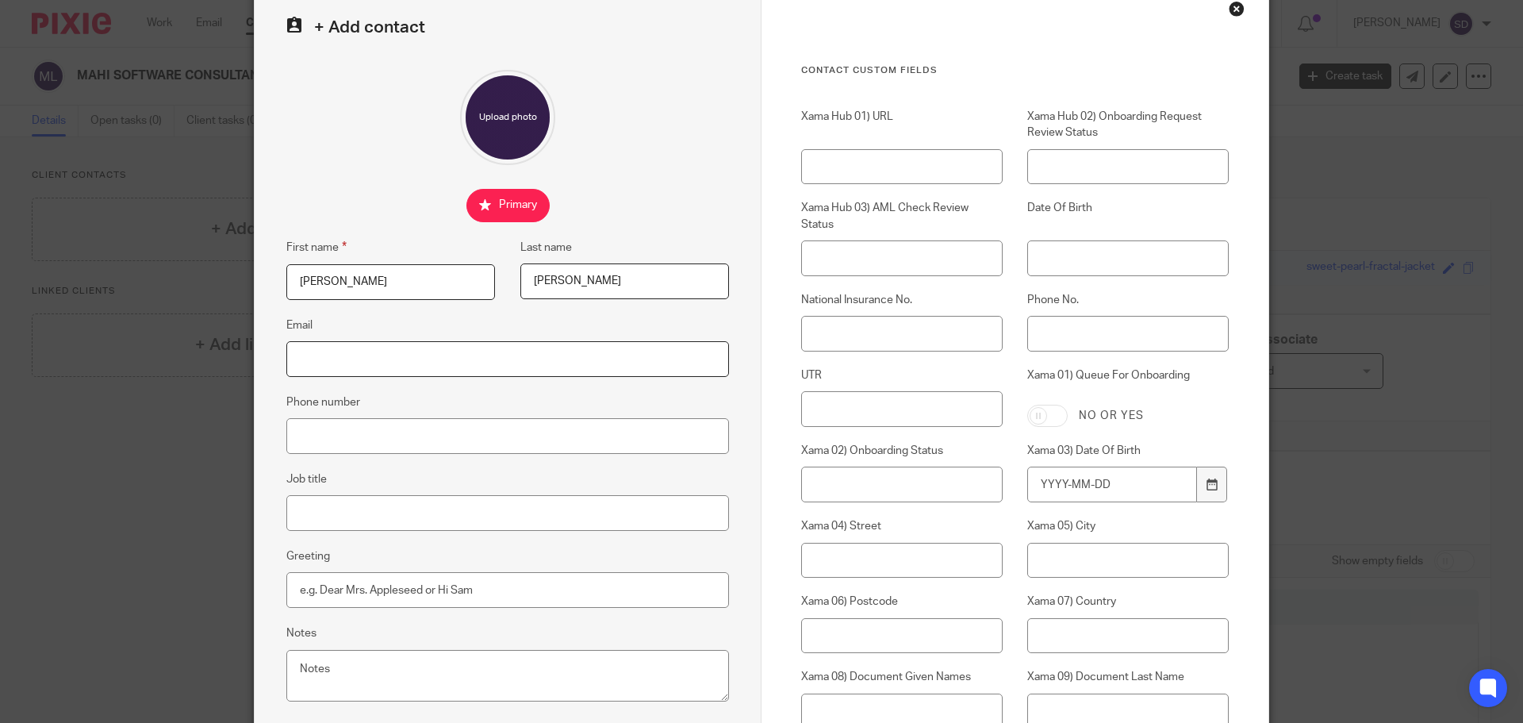
click at [458, 353] on input "Email" at bounding box center [507, 359] width 443 height 36
paste input "[EMAIL_ADDRESS][DOMAIN_NAME]"
type input "[EMAIL_ADDRESS][DOMAIN_NAME]"
click at [387, 438] on input "Phone number" at bounding box center [507, 436] width 443 height 36
paste input "7864671888"
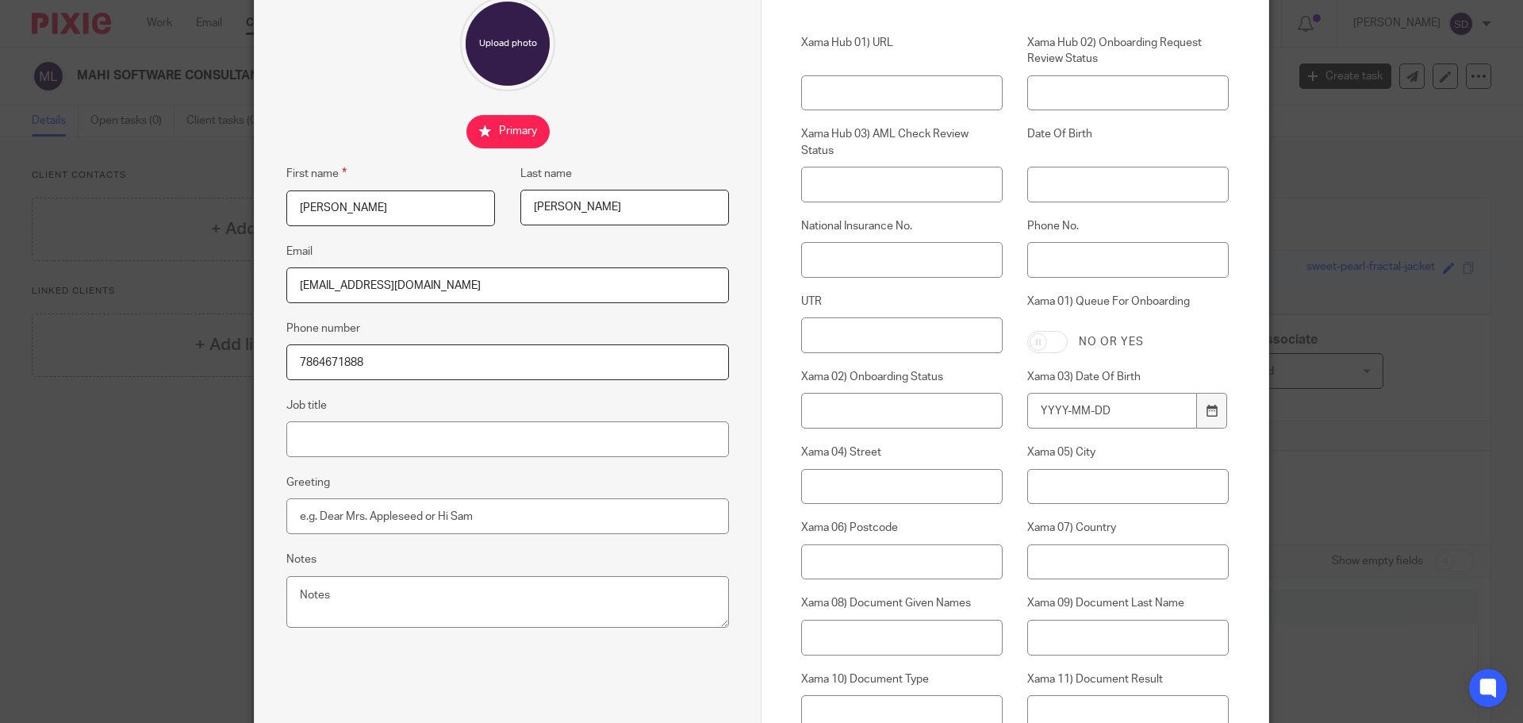
scroll to position [146, 0]
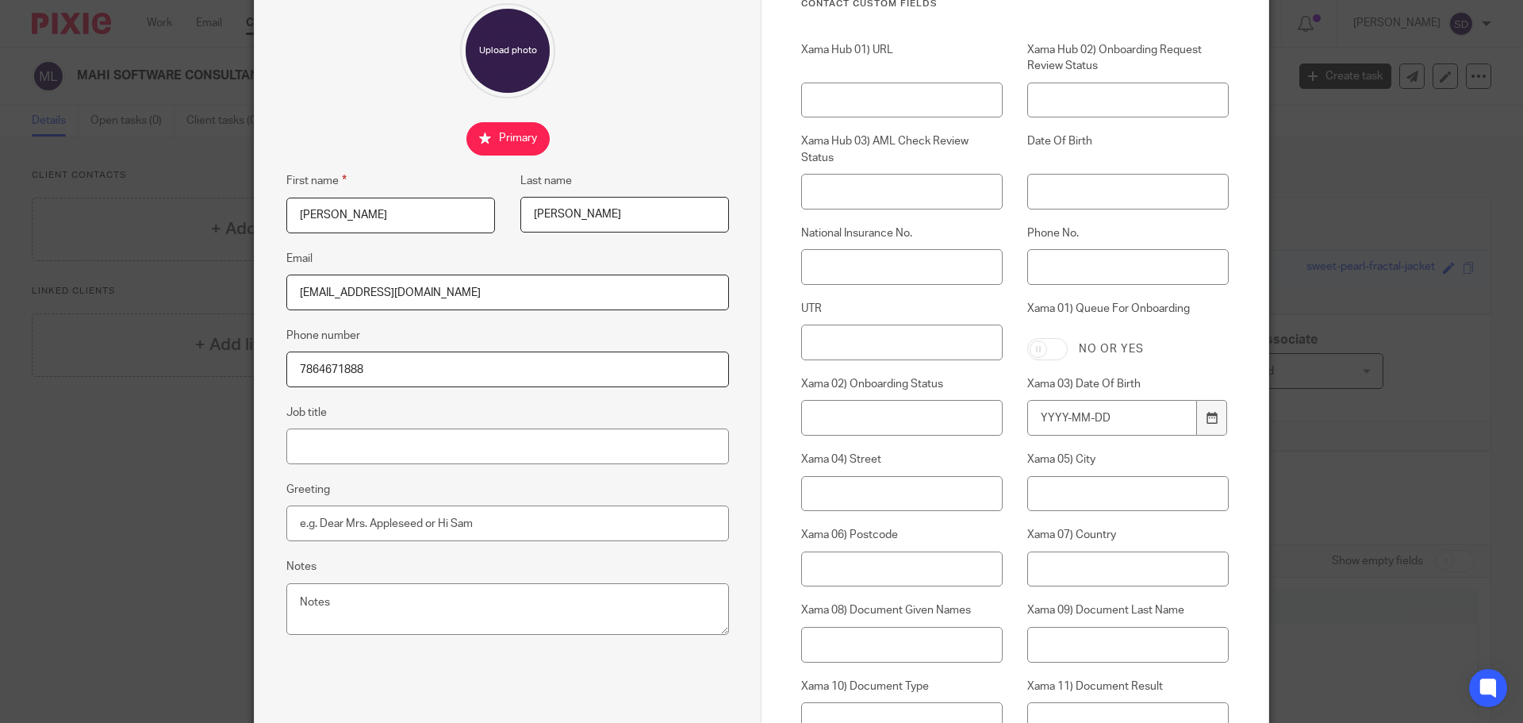
type input "7864671888"
click at [574, 528] on input "Greeting" at bounding box center [507, 523] width 443 height 36
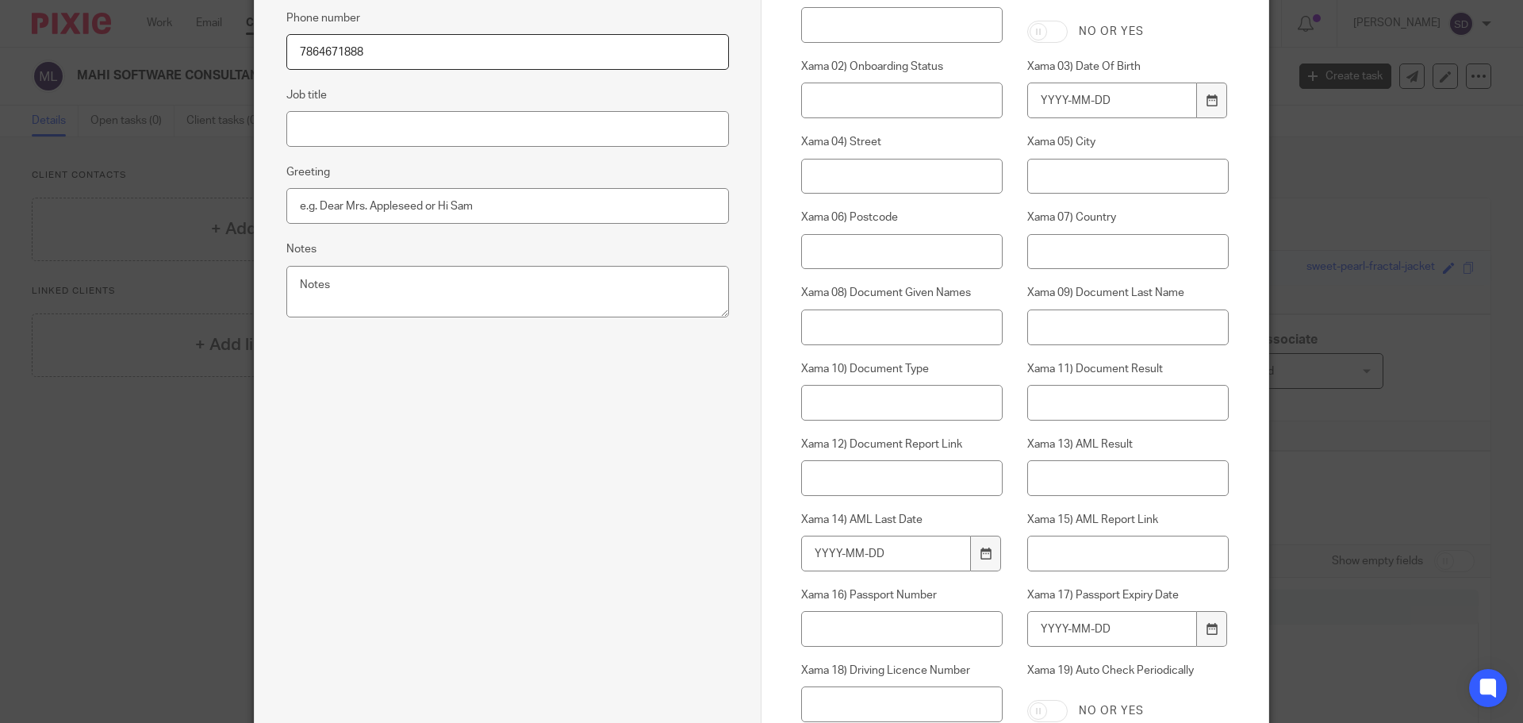
click at [650, 504] on div "+ Add contact First name Kiran Kumar Last name Maroju Email kiran.m@mahisoftwar…" at bounding box center [508, 288] width 507 height 1375
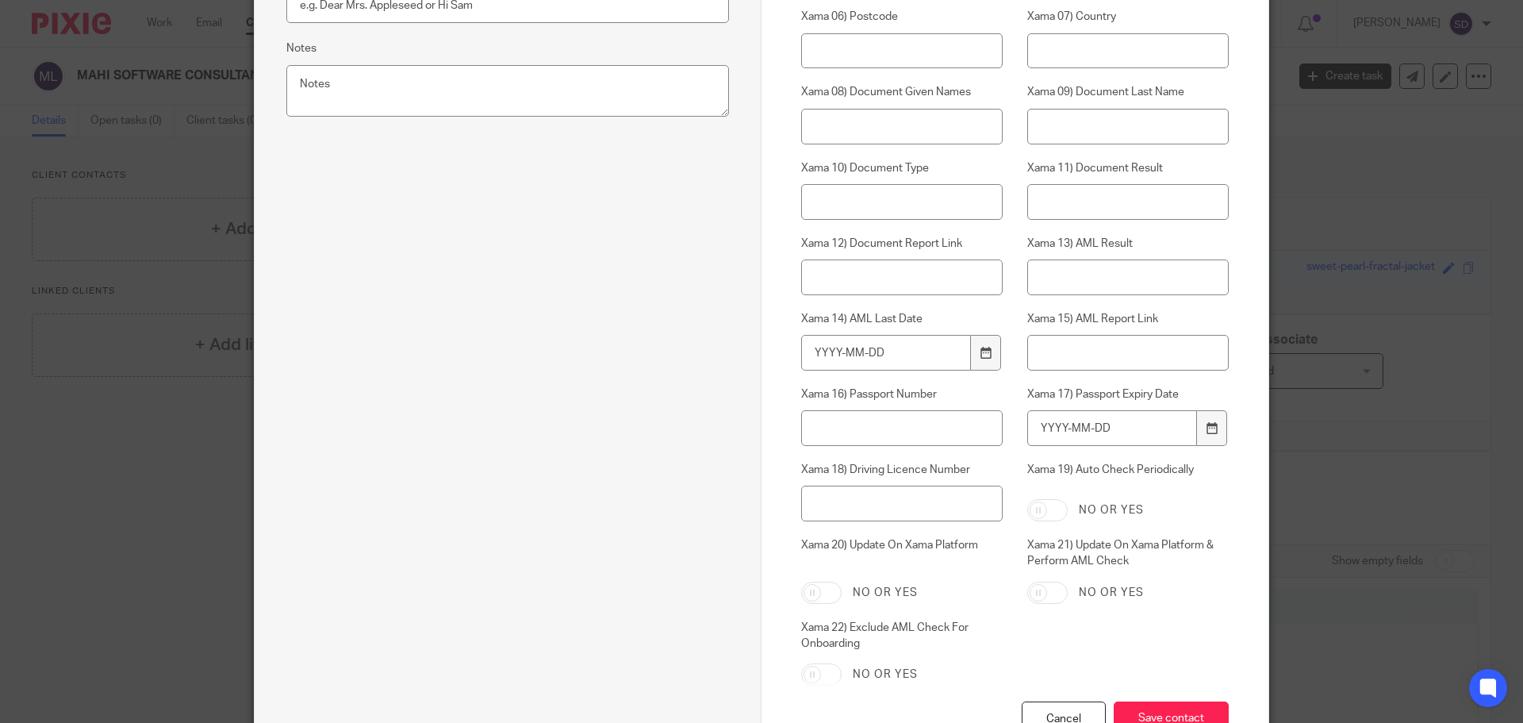
scroll to position [781, 0]
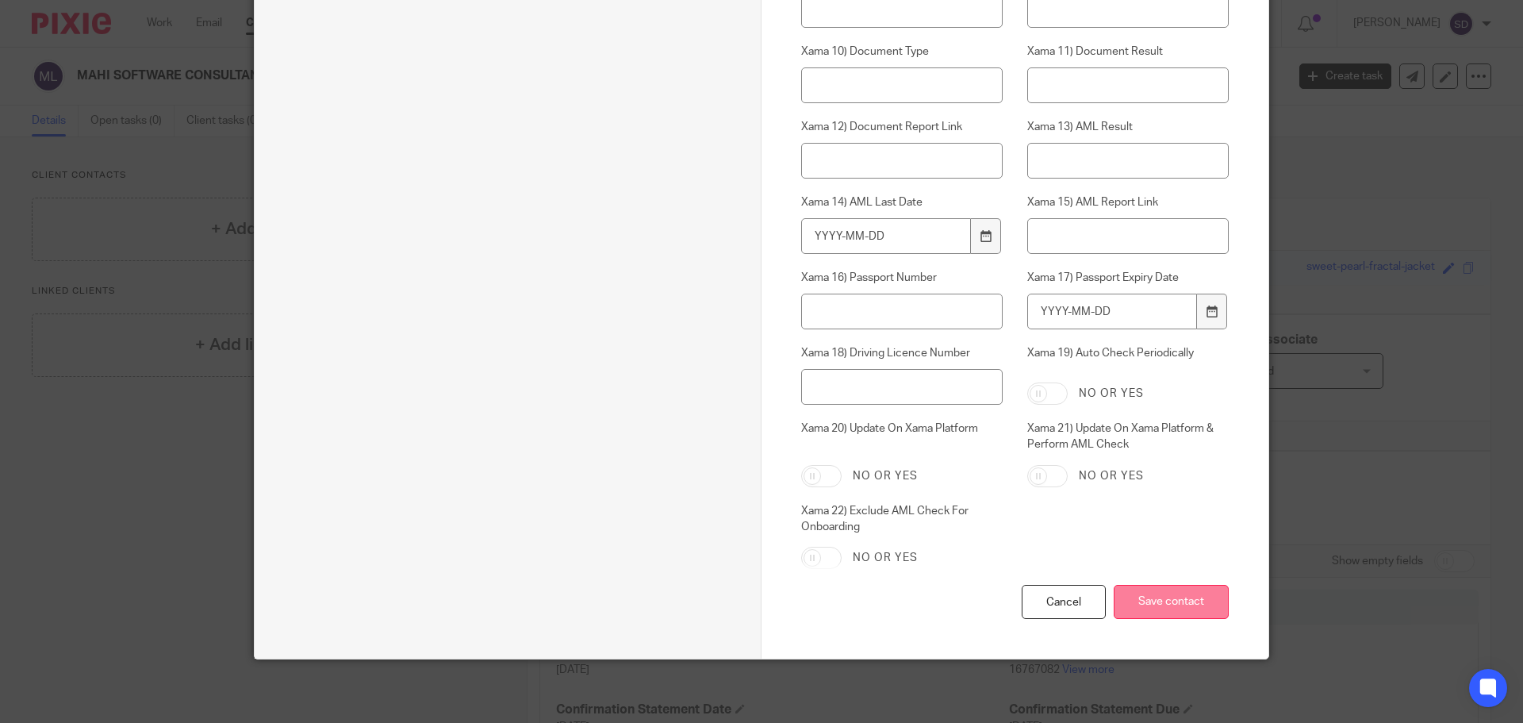
click at [1171, 606] on input "Save contact" at bounding box center [1171, 602] width 115 height 34
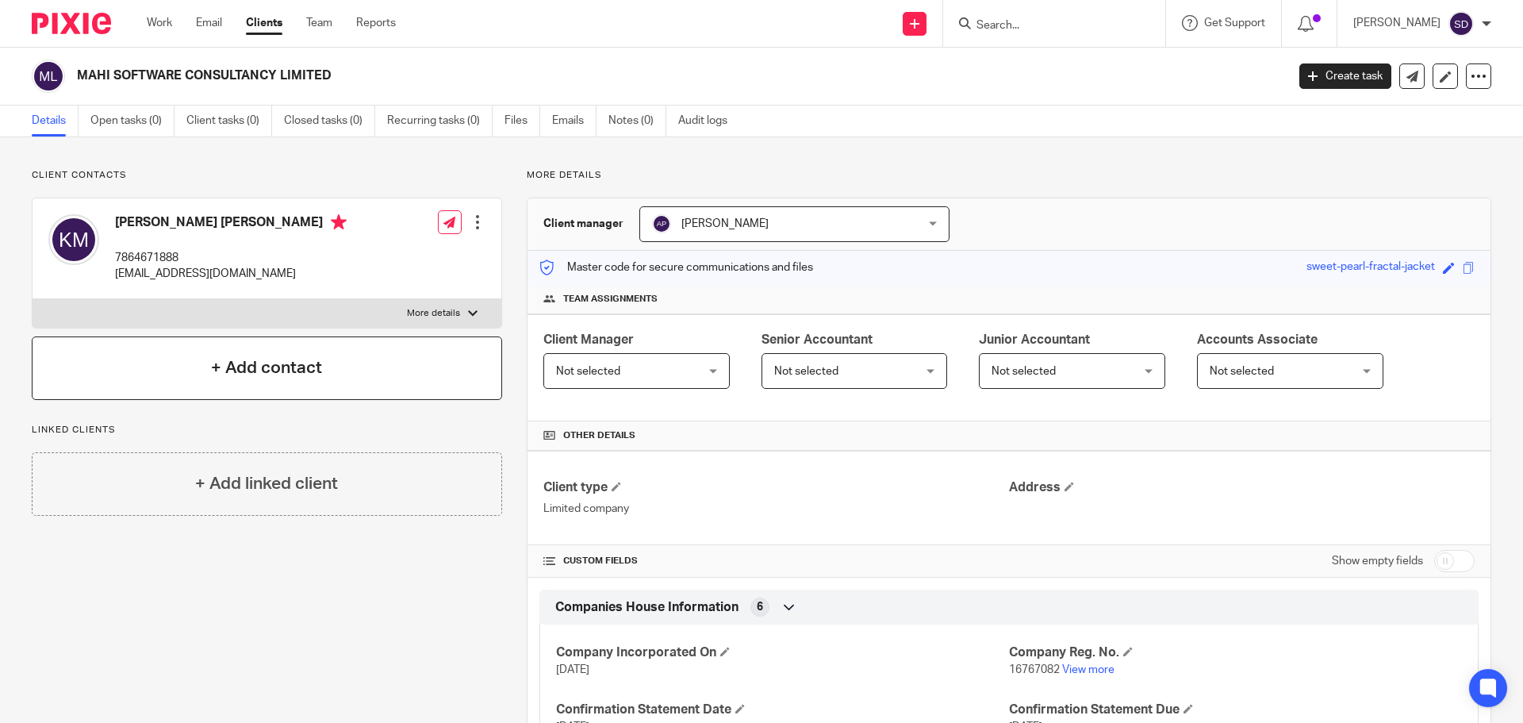
click at [229, 370] on h4 "+ Add contact" at bounding box center [266, 367] width 111 height 25
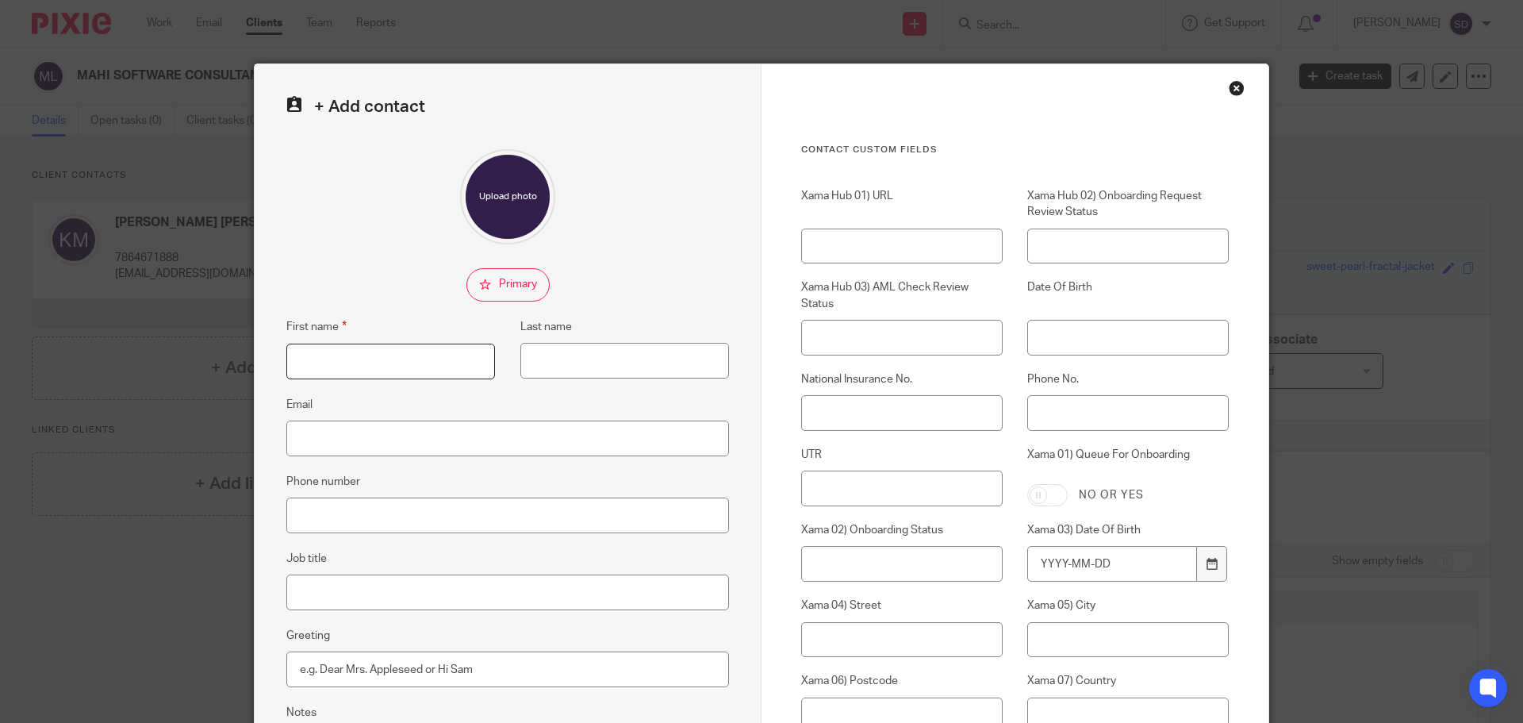
click at [343, 366] on input "First name" at bounding box center [390, 361] width 209 height 36
type input "[PERSON_NAME]"
click at [564, 355] on input "Last name" at bounding box center [624, 361] width 209 height 36
click at [577, 358] on input "Last name" at bounding box center [624, 361] width 209 height 36
type input "[PERSON_NAME]"
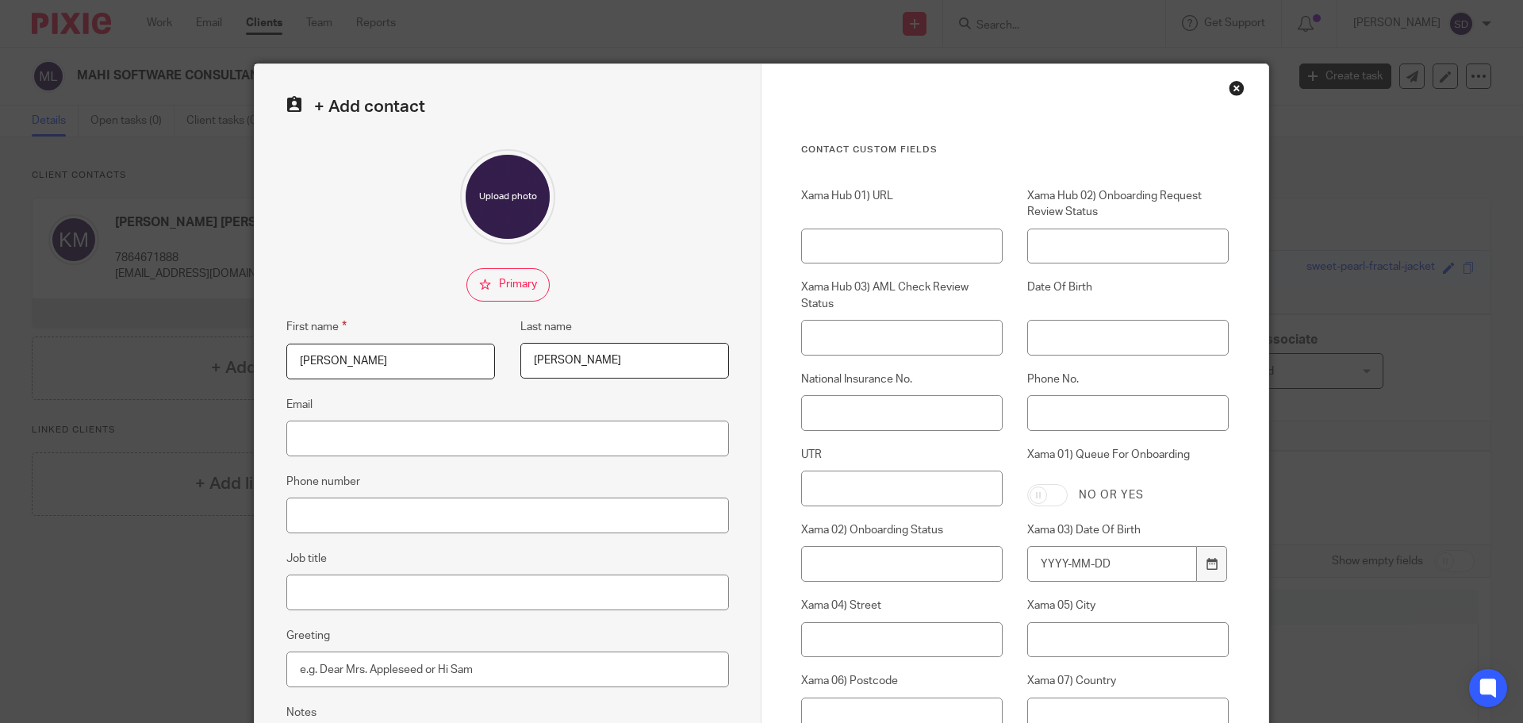
click at [628, 393] on div "First name [PERSON_NAME] Last name [PERSON_NAME]" at bounding box center [495, 356] width 467 height 78
click at [408, 441] on input "Email" at bounding box center [507, 438] width 443 height 36
paste input "[PERSON_NAME].m@mahisoftwareconsultancy"
type input "[PERSON_NAME][EMAIL_ADDRESS][DOMAIN_NAME]"
click at [331, 503] on input "Phone number" at bounding box center [507, 515] width 443 height 36
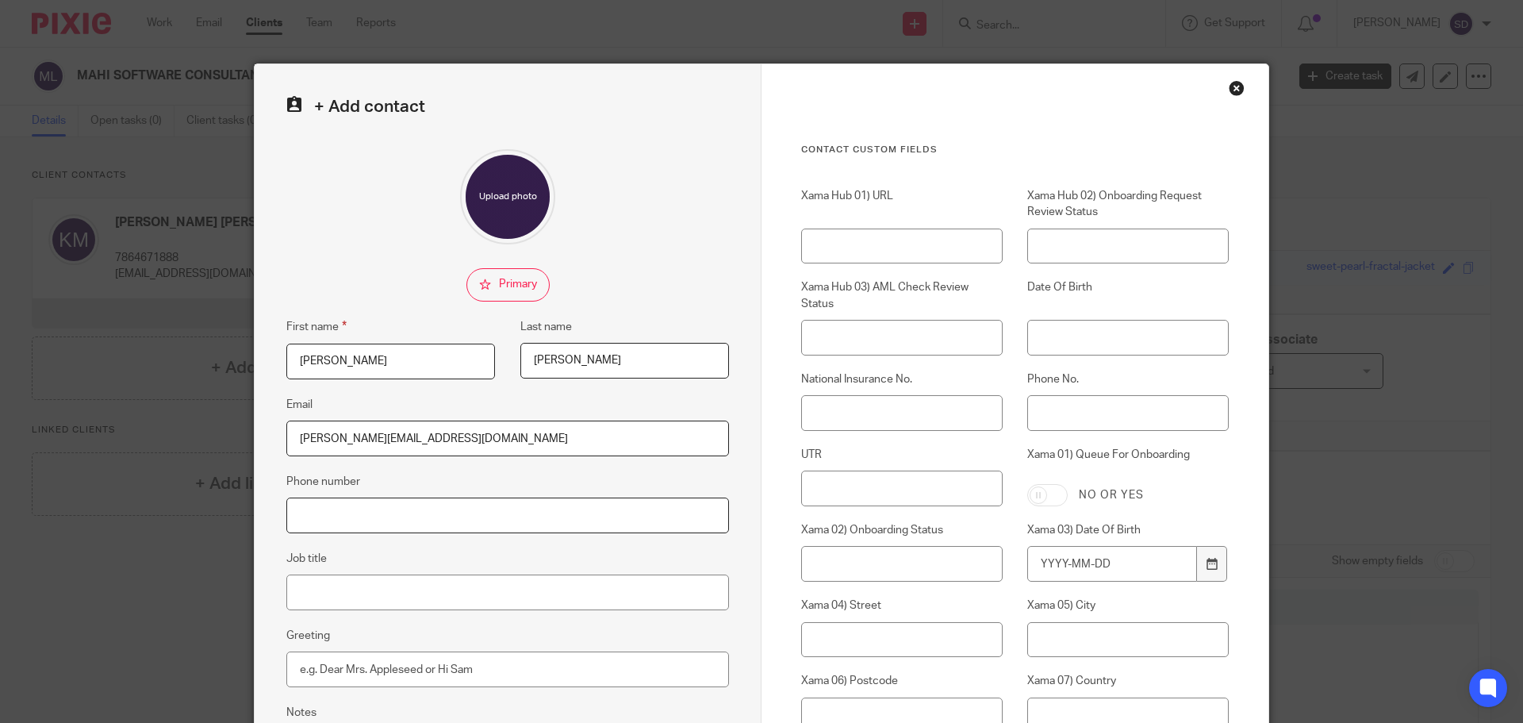
click at [366, 497] on input "Phone number" at bounding box center [507, 515] width 443 height 36
paste input "7424573242"
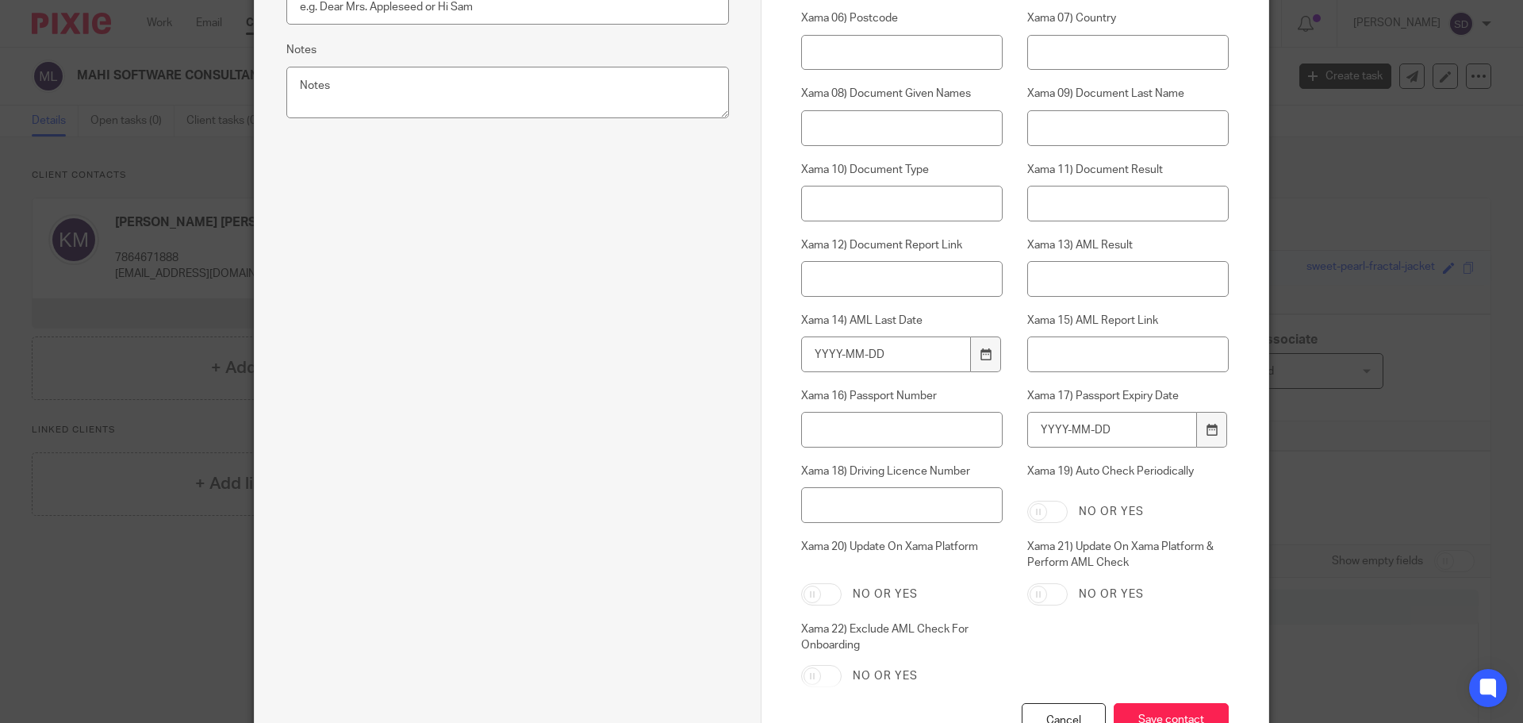
scroll to position [781, 0]
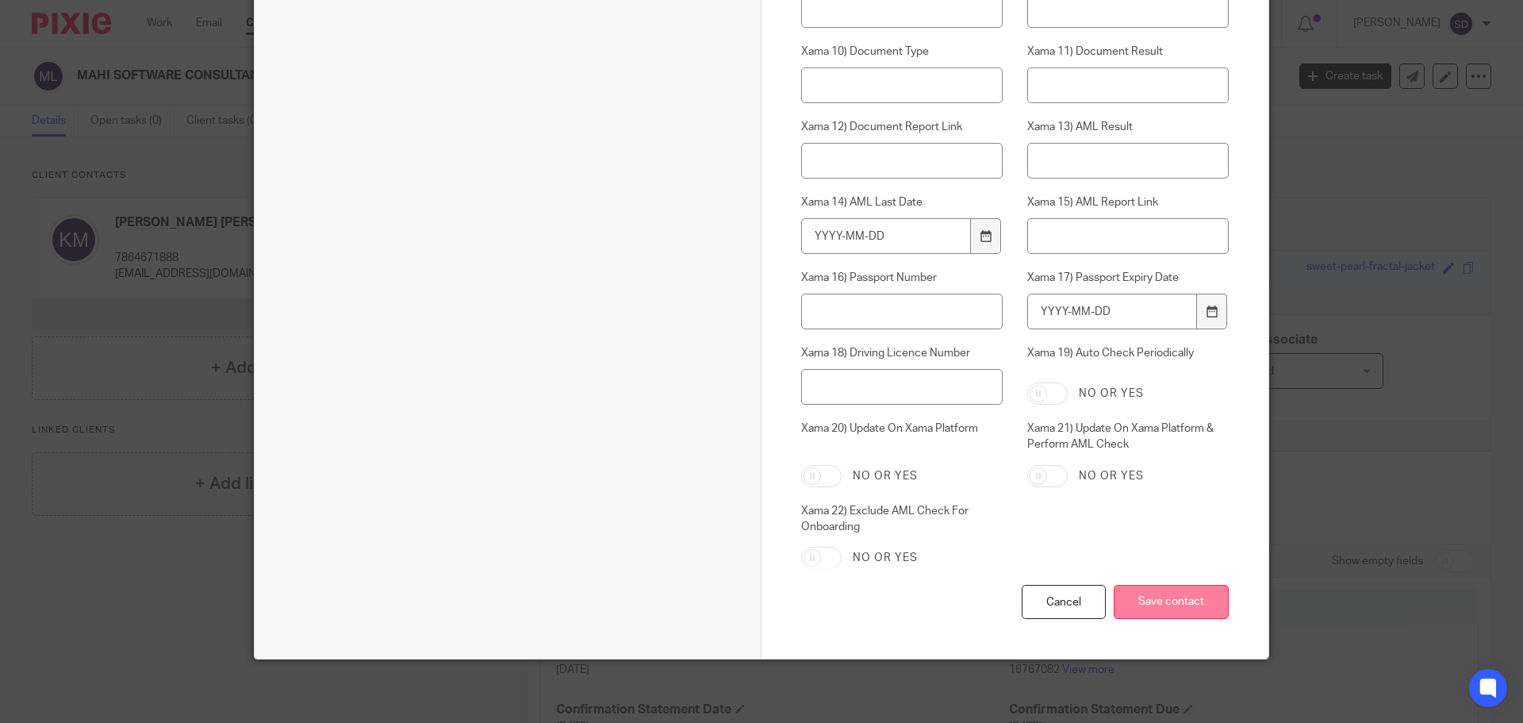
type input "7424573242"
click at [1165, 597] on input "Save contact" at bounding box center [1171, 602] width 115 height 34
